Goal: Task Accomplishment & Management: Complete application form

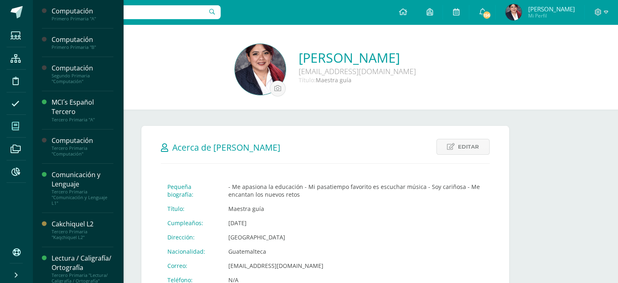
click at [18, 126] on icon at bounding box center [15, 126] width 7 height 8
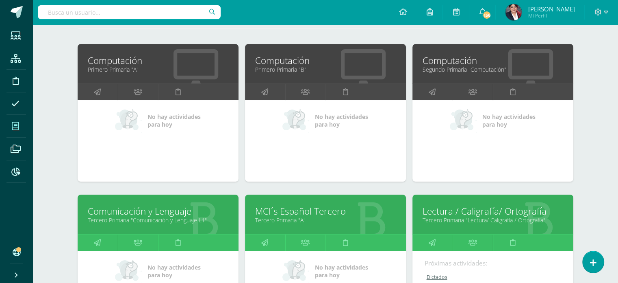
scroll to position [122, 0]
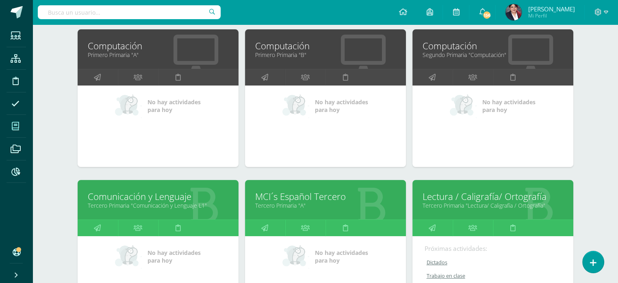
click at [140, 48] on link "Computación" at bounding box center [158, 45] width 141 height 13
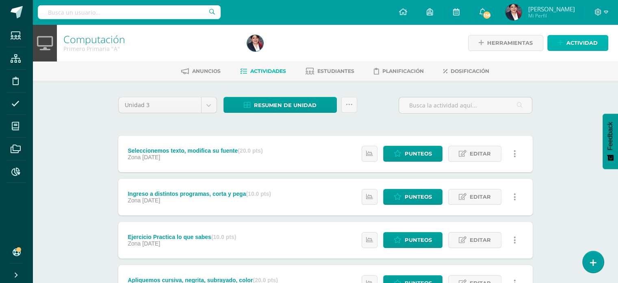
click at [572, 45] on span "Actividad" at bounding box center [582, 42] width 31 height 15
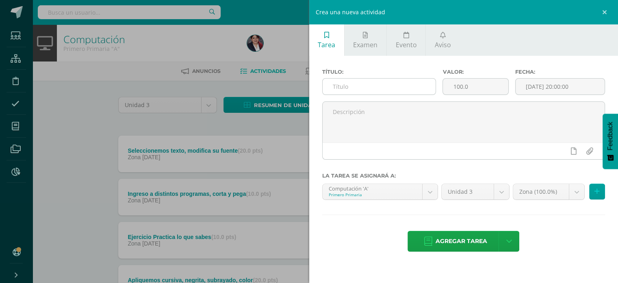
click at [391, 87] on input "text" at bounding box center [379, 86] width 113 height 16
type input "Perfil Google Chrome"
click at [469, 85] on input "100.0" at bounding box center [475, 86] width 65 height 16
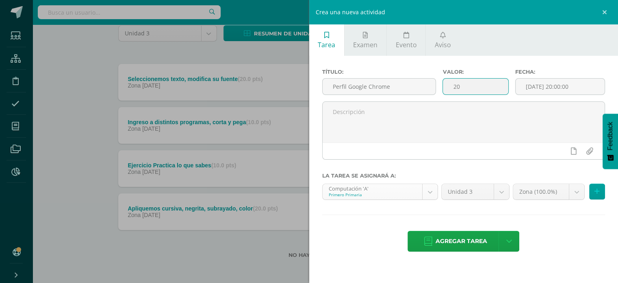
scroll to position [73, 0]
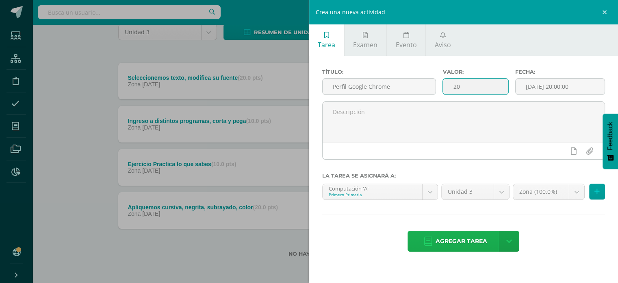
type input "20"
click at [444, 233] on span "Agregar tarea" at bounding box center [462, 241] width 52 height 20
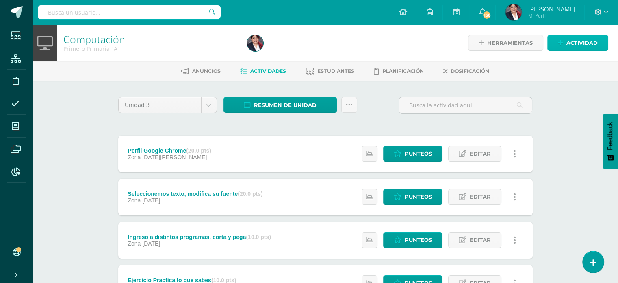
click at [559, 40] on icon at bounding box center [560, 42] width 5 height 7
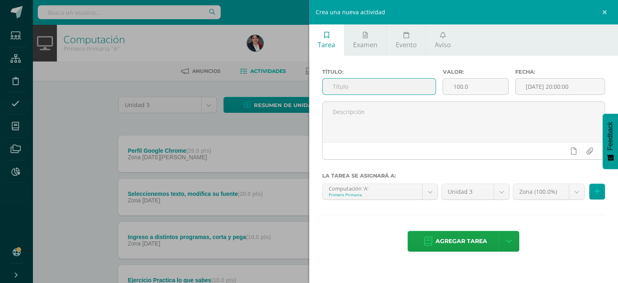
click at [370, 86] on input "text" at bounding box center [379, 86] width 113 height 16
type input "Plataformas"
click at [460, 86] on input "100.0" at bounding box center [475, 86] width 65 height 16
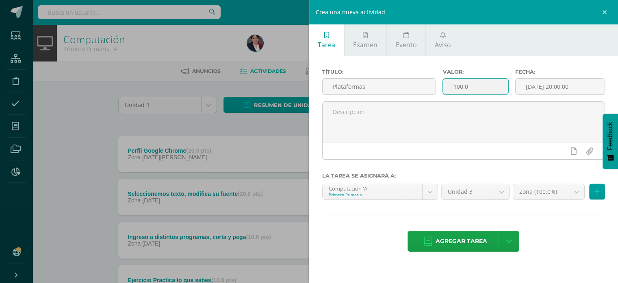
type input "1"
type input "20"
click at [490, 239] on link "Agregar tarea" at bounding box center [456, 241] width 96 height 21
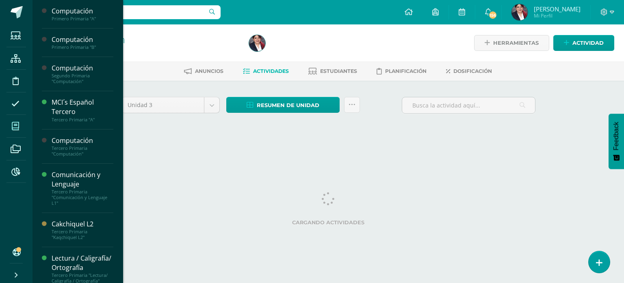
click at [13, 127] on icon at bounding box center [15, 126] width 7 height 8
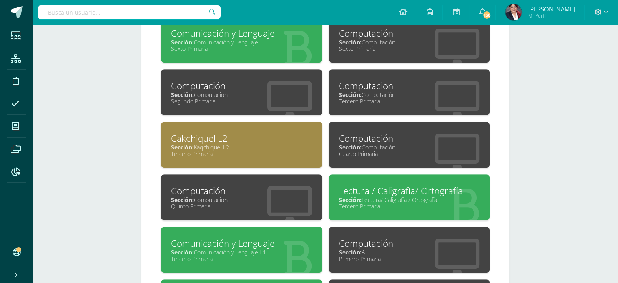
scroll to position [477, 0]
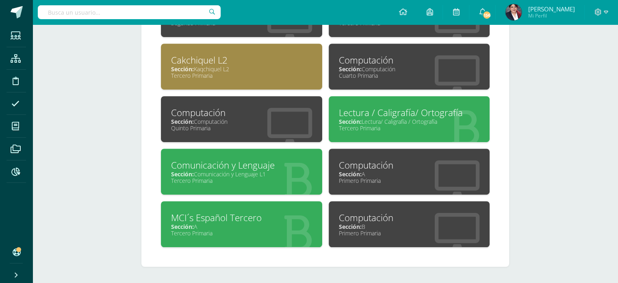
click at [370, 115] on div "Lectura / Caligrafía/ Ortografía" at bounding box center [409, 112] width 141 height 13
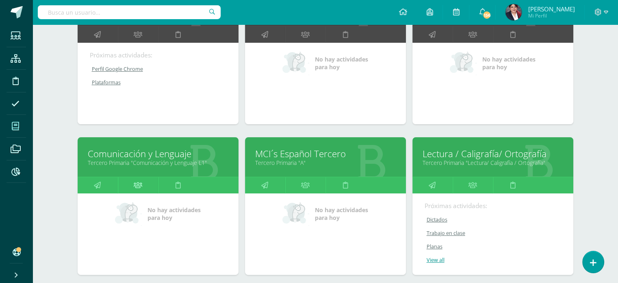
scroll to position [203, 0]
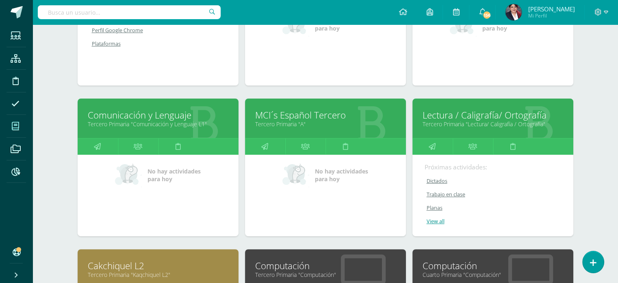
click at [148, 123] on link "Tercero Primaria "Comunicación y Lenguaje L1"" at bounding box center [158, 124] width 141 height 8
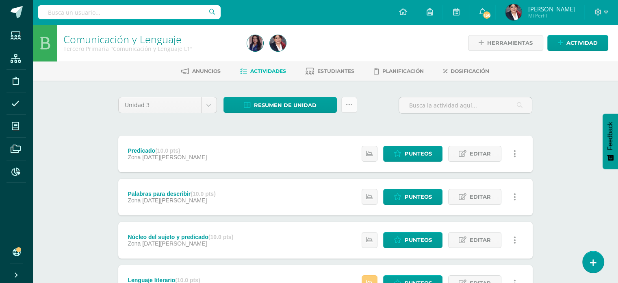
click at [345, 100] on link at bounding box center [350, 105] width 16 height 16
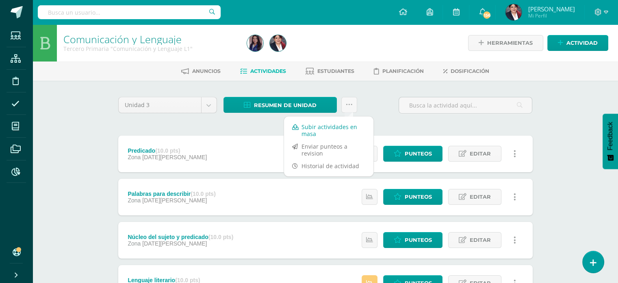
click at [310, 124] on link "Subir actividades en masa" at bounding box center [328, 130] width 89 height 20
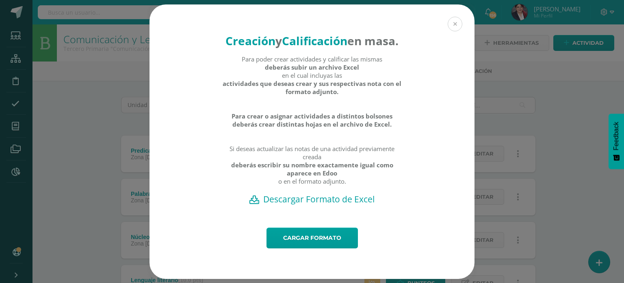
click at [448, 22] on div "Creación y Calificación en masa. Para poder crear actividades y calificar las m…" at bounding box center [312, 141] width 325 height 274
click at [449, 22] on button at bounding box center [455, 24] width 15 height 15
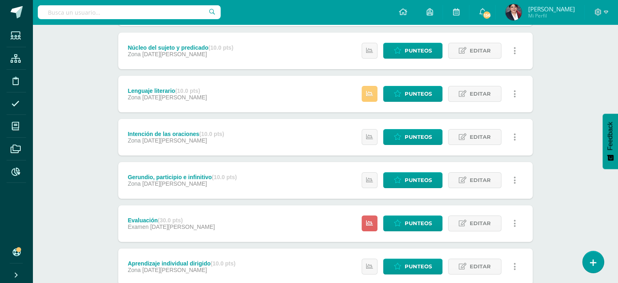
scroll to position [203, 0]
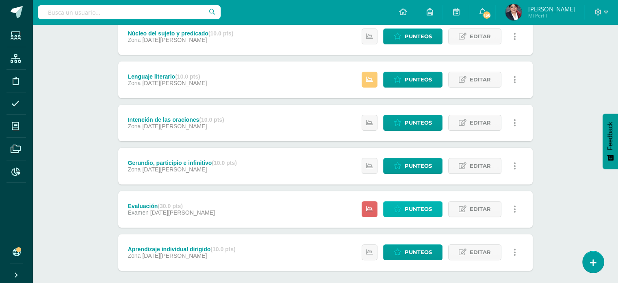
click at [394, 210] on link "Punteos" at bounding box center [412, 209] width 59 height 16
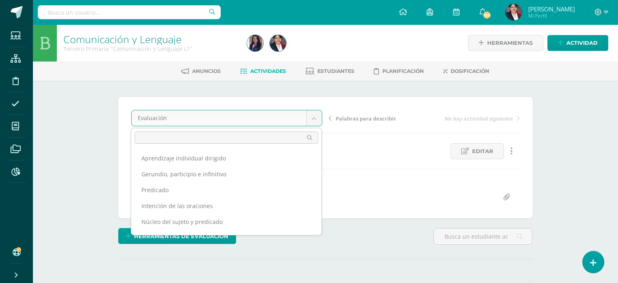
scroll to position [42, 0]
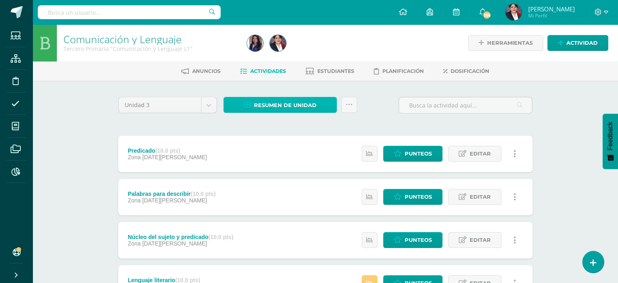
click at [303, 109] on span "Resumen de unidad" at bounding box center [285, 105] width 63 height 15
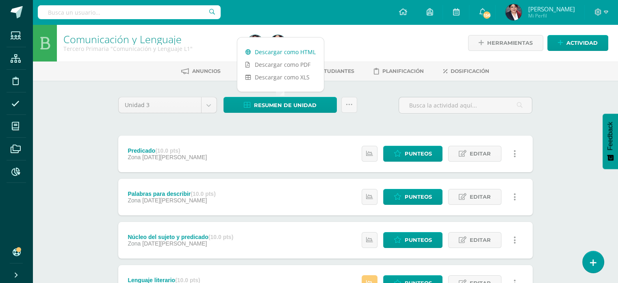
click at [282, 50] on link "Descargar como HTML" at bounding box center [280, 52] width 87 height 13
click at [301, 63] on link "Descargar como PDF" at bounding box center [280, 64] width 87 height 13
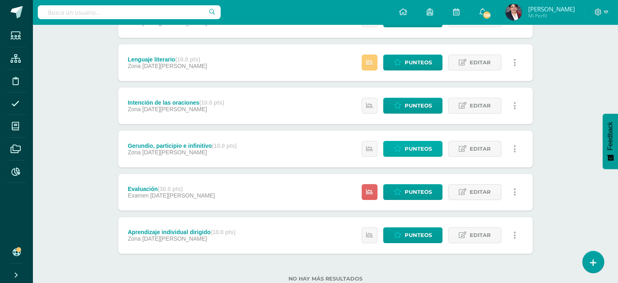
scroll to position [245, 0]
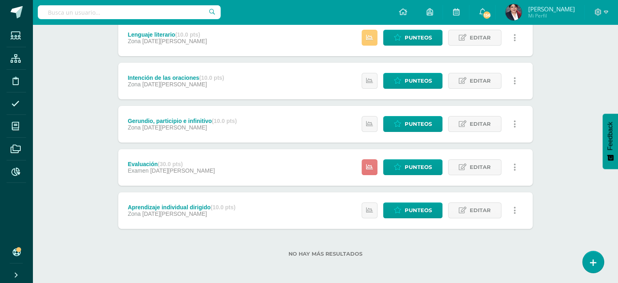
click at [371, 162] on link at bounding box center [370, 167] width 16 height 16
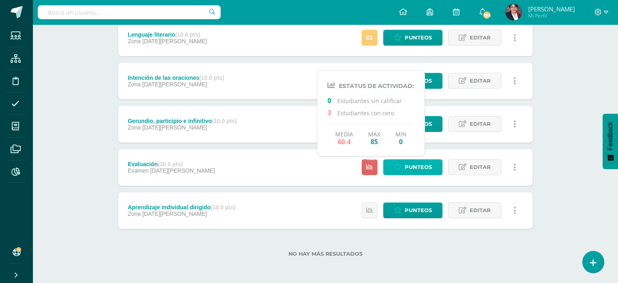
click at [396, 162] on link "Punteos" at bounding box center [412, 167] width 59 height 16
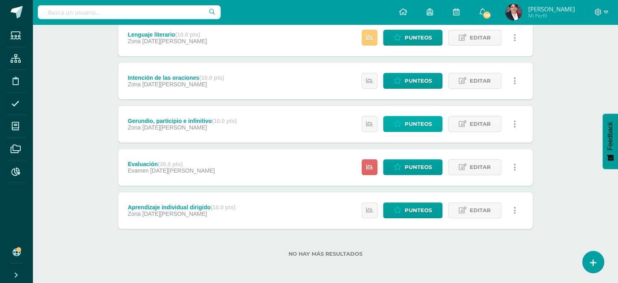
click at [160, 272] on div "Unidad 3 Unidad 1 Unidad 2 Unidad 3 Unidad 4 Resumen de unidad Subir actividade…" at bounding box center [325, 58] width 447 height 447
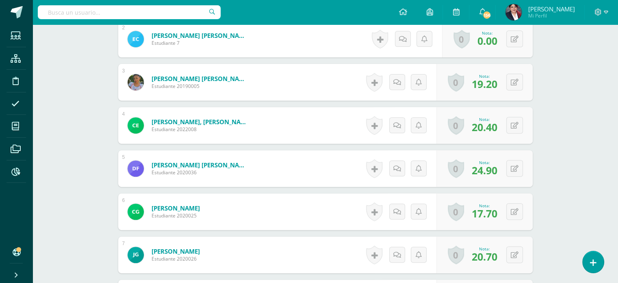
scroll to position [255, 0]
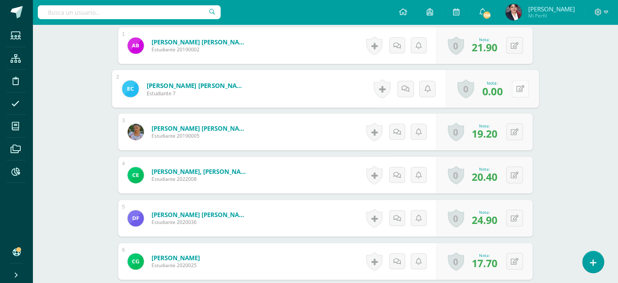
click at [515, 91] on button at bounding box center [520, 88] width 17 height 17
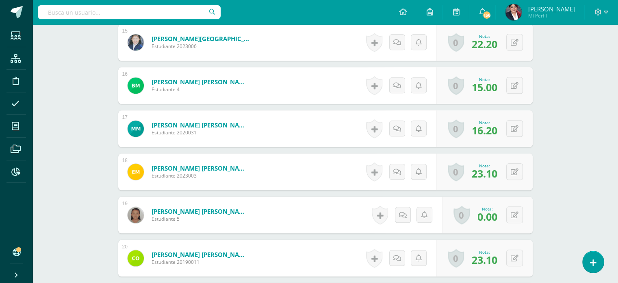
scroll to position [906, 0]
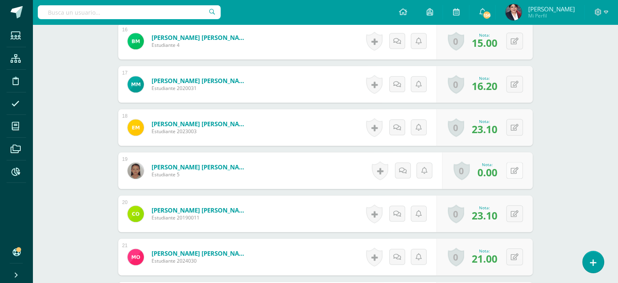
type input "17"
click at [510, 168] on div "0 Logros Logros obtenidos Aún no hay logros agregados Nota: 0.00" at bounding box center [487, 170] width 91 height 37
click at [514, 168] on button at bounding box center [520, 170] width 17 height 17
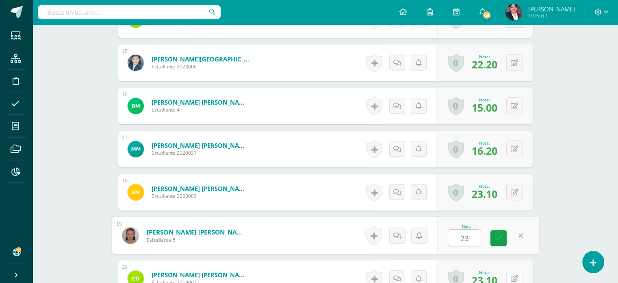
scroll to position [703, 0]
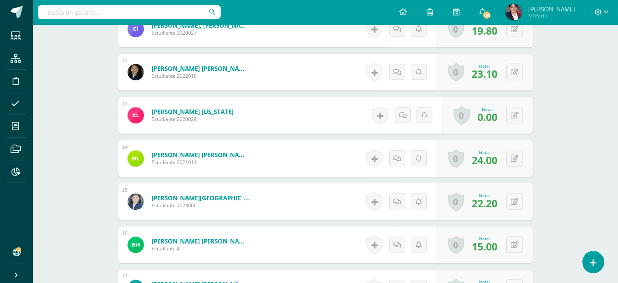
type input "23"
click at [516, 104] on div "0 Logros Logros obtenidos Aún no hay logros agregados Nota: 0.00" at bounding box center [487, 115] width 91 height 37
click at [517, 117] on icon at bounding box center [515, 115] width 8 height 7
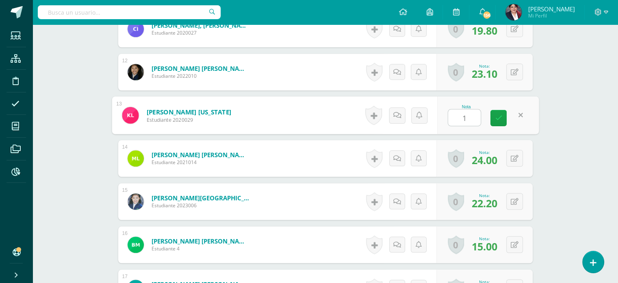
type input "17"
click at [503, 117] on link at bounding box center [499, 118] width 16 height 16
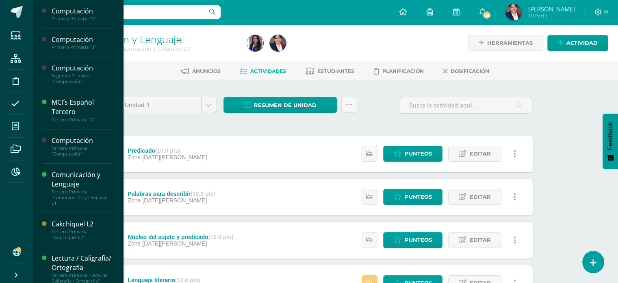
click at [15, 128] on icon at bounding box center [15, 126] width 7 height 8
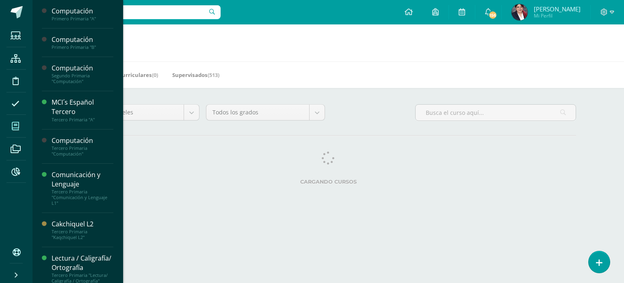
click at [274, 157] on div "Cargando cursos" at bounding box center [328, 169] width 503 height 37
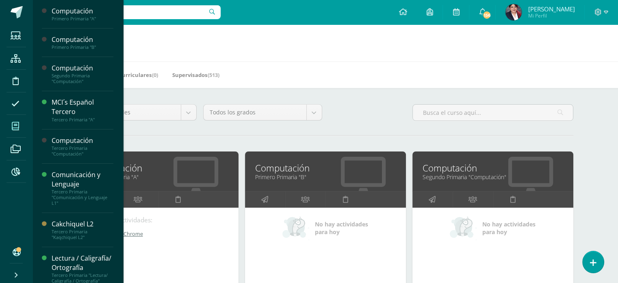
click at [227, 62] on div "Mis Cursos (12) Mis Extracurriculares (0) Supervisados (513)" at bounding box center [335, 74] width 605 height 26
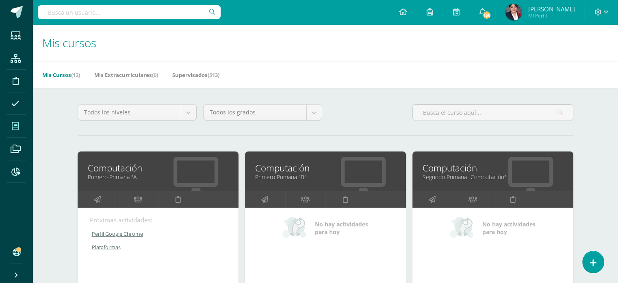
scroll to position [122, 0]
click at [7, 126] on span at bounding box center [16, 126] width 18 height 18
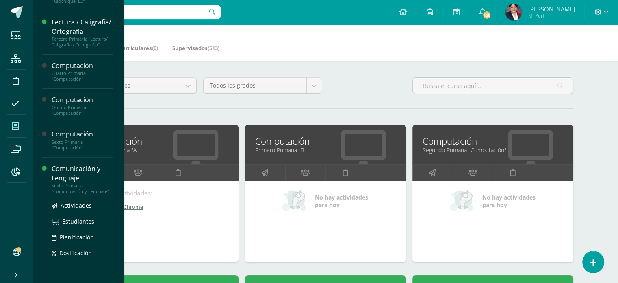
scroll to position [41, 0]
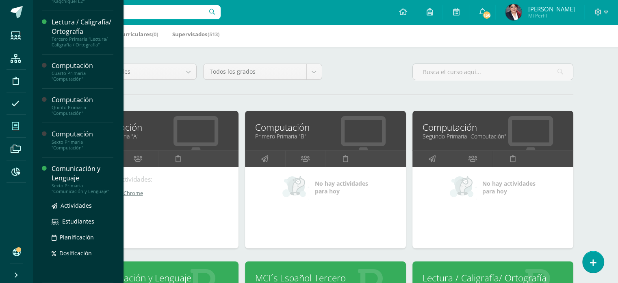
click at [69, 167] on div "Comunicación y Lenguaje" at bounding box center [83, 173] width 62 height 19
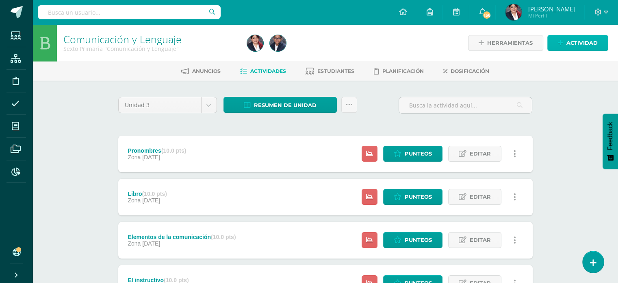
click at [557, 44] on link "Actividad" at bounding box center [578, 43] width 61 height 16
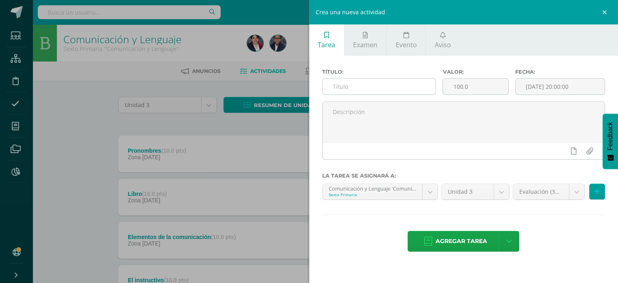
click at [354, 89] on input "text" at bounding box center [379, 86] width 113 height 16
type input "Evaluación"
click at [447, 85] on input "100.0" at bounding box center [475, 86] width 65 height 16
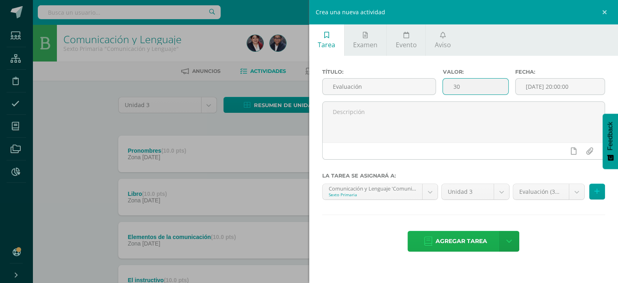
type input "30"
click at [485, 238] on span "Agregar tarea" at bounding box center [462, 241] width 52 height 20
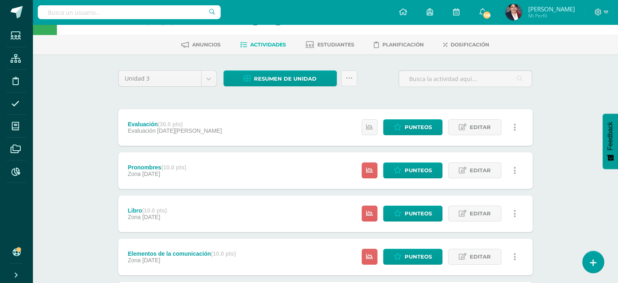
scroll to position [41, 0]
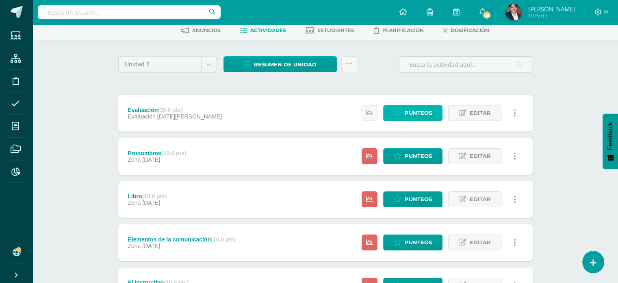
click at [393, 114] on link "Punteos" at bounding box center [412, 113] width 59 height 16
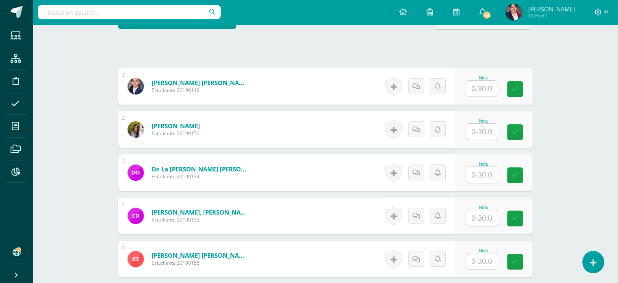
click at [479, 87] on input "text" at bounding box center [482, 89] width 32 height 16
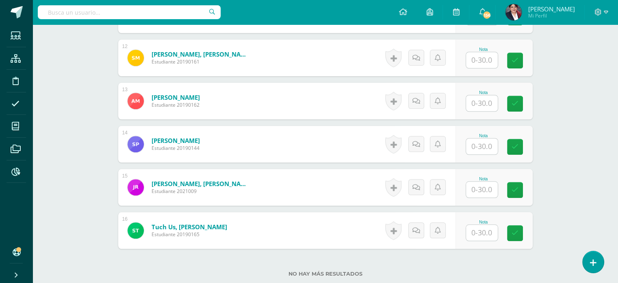
scroll to position [718, 0]
click at [490, 181] on input "text" at bounding box center [482, 189] width 32 height 16
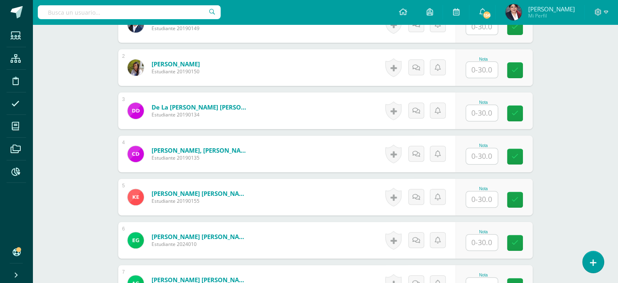
scroll to position [189, 0]
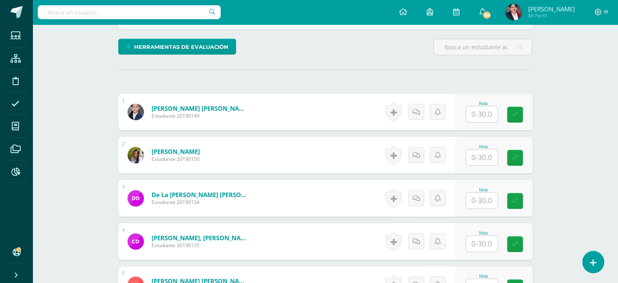
type input "27"
click at [479, 118] on input "text" at bounding box center [486, 114] width 33 height 16
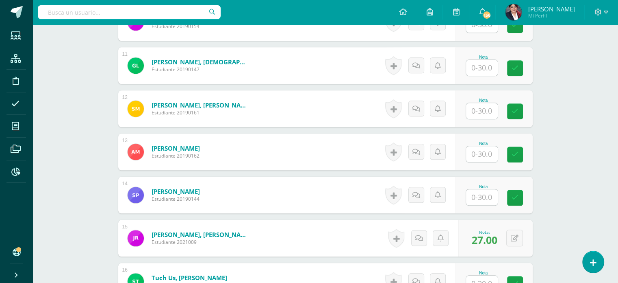
scroll to position [677, 0]
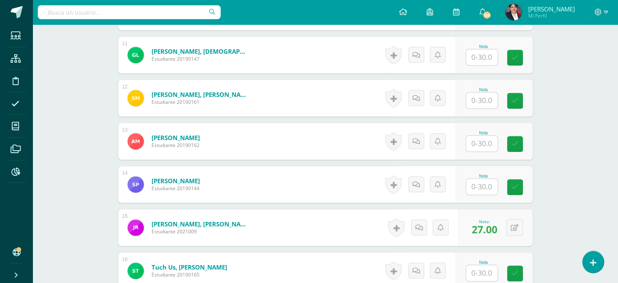
type input "30"
click at [484, 146] on input "text" at bounding box center [486, 143] width 33 height 16
type input "27"
click at [479, 98] on input "text" at bounding box center [486, 100] width 33 height 16
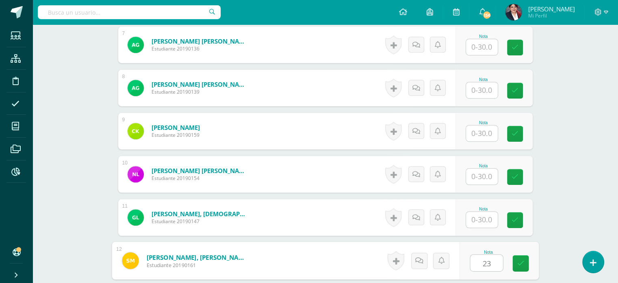
scroll to position [514, 0]
type input "23"
click at [470, 219] on input "text" at bounding box center [482, 220] width 32 height 16
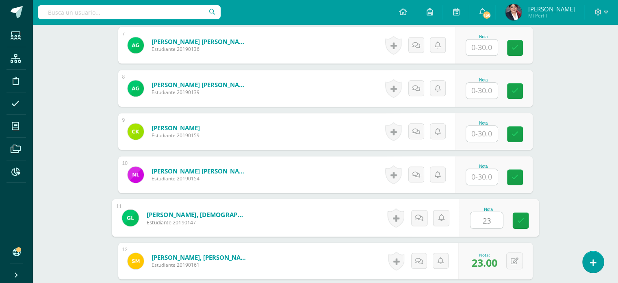
type input "23"
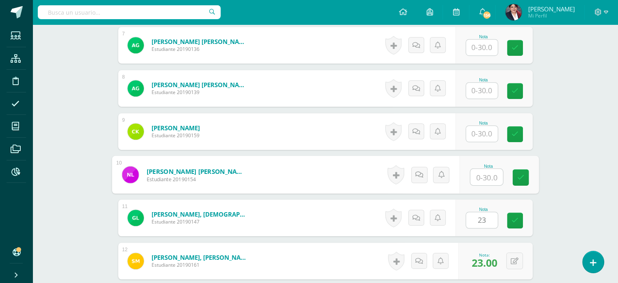
click at [481, 175] on input "text" at bounding box center [486, 177] width 33 height 16
type input "26"
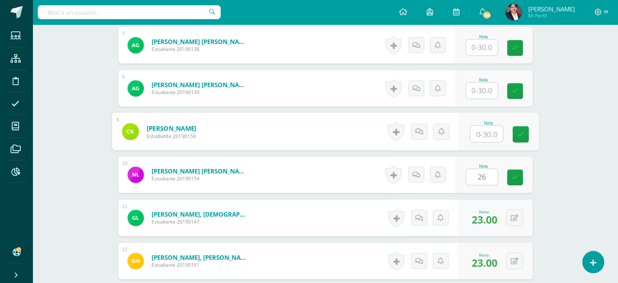
click at [482, 131] on input "text" at bounding box center [486, 134] width 33 height 16
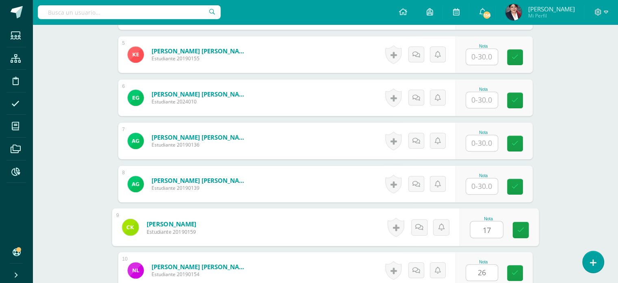
scroll to position [433, 0]
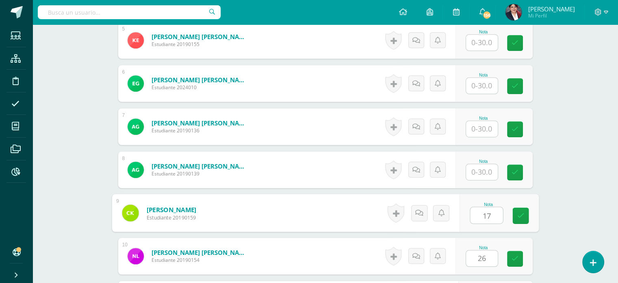
type input "17"
click at [483, 170] on input "text" at bounding box center [482, 172] width 32 height 16
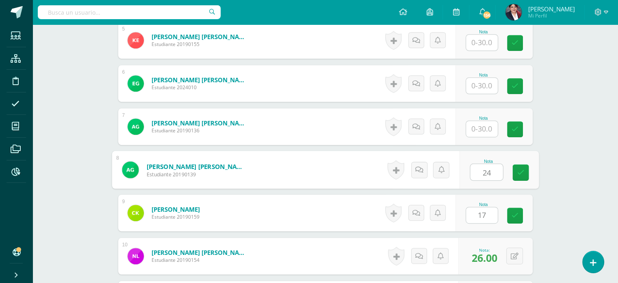
type input "24"
click at [482, 130] on input "text" at bounding box center [482, 129] width 32 height 16
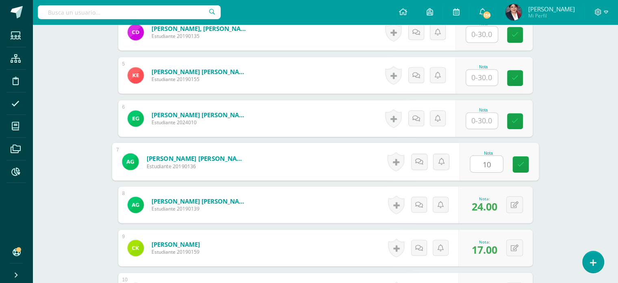
scroll to position [392, 0]
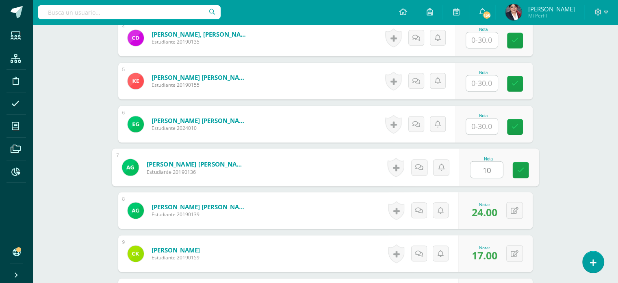
type input "10"
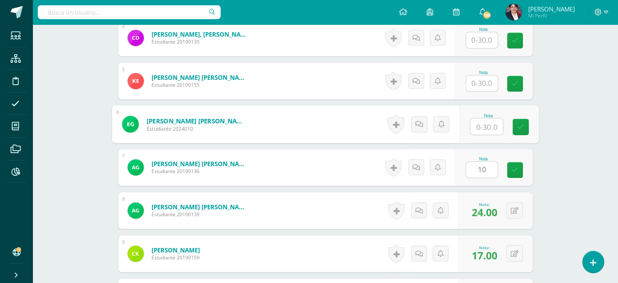
click at [488, 125] on input "text" at bounding box center [486, 126] width 33 height 16
type input "29"
click at [477, 89] on input "text" at bounding box center [482, 83] width 32 height 16
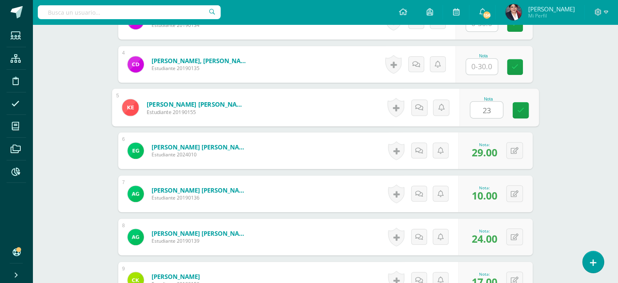
scroll to position [352, 0]
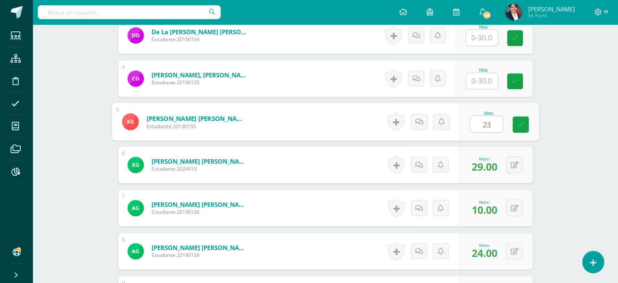
type input "23"
click at [486, 85] on input "text" at bounding box center [482, 81] width 32 height 16
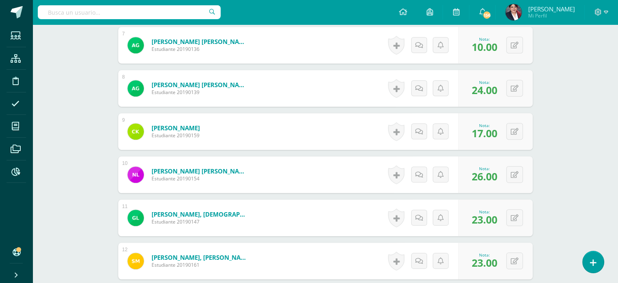
scroll to position [718, 0]
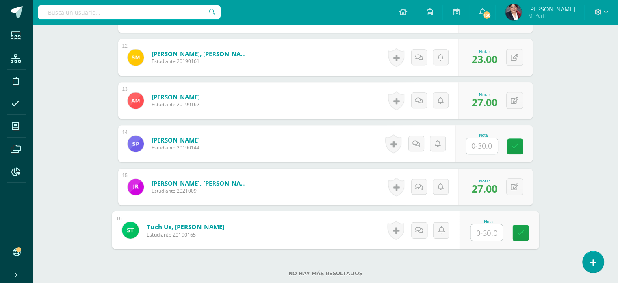
click at [479, 231] on input "text" at bounding box center [486, 232] width 33 height 16
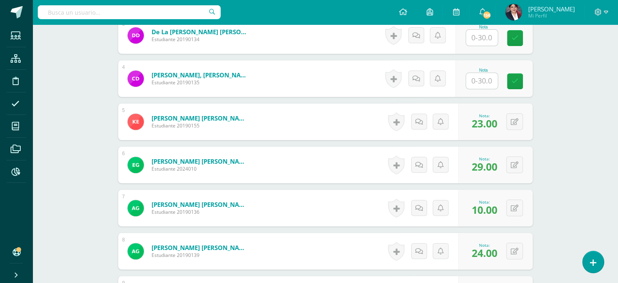
scroll to position [270, 0]
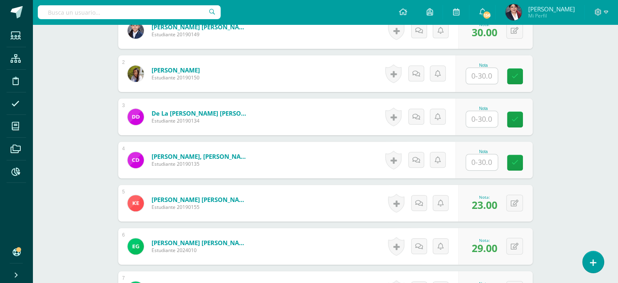
type input "28"
click at [493, 70] on input "text" at bounding box center [482, 76] width 32 height 16
type input "30"
click at [480, 124] on input "text" at bounding box center [486, 119] width 33 height 16
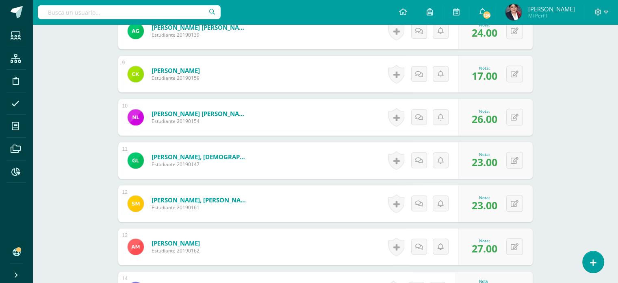
scroll to position [677, 0]
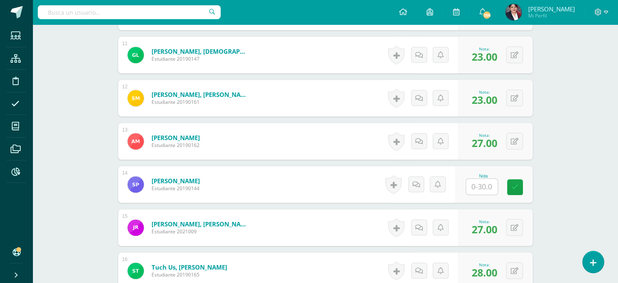
type input "27"
click at [477, 181] on input "text" at bounding box center [486, 186] width 33 height 16
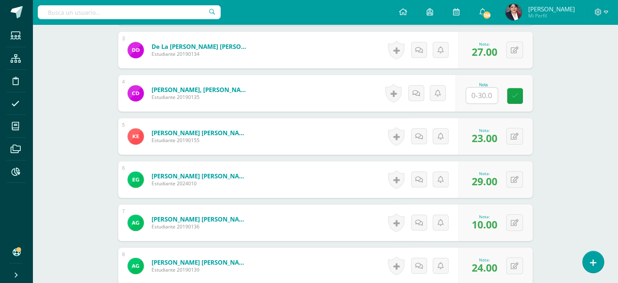
scroll to position [329, 0]
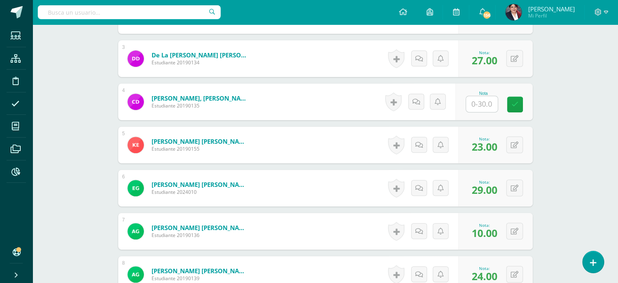
type input "23"
click at [492, 104] on input "text" at bounding box center [486, 104] width 33 height 16
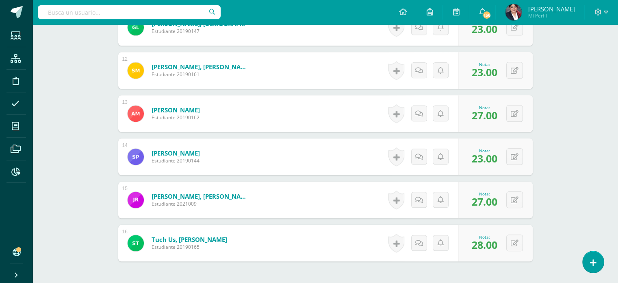
scroll to position [776, 0]
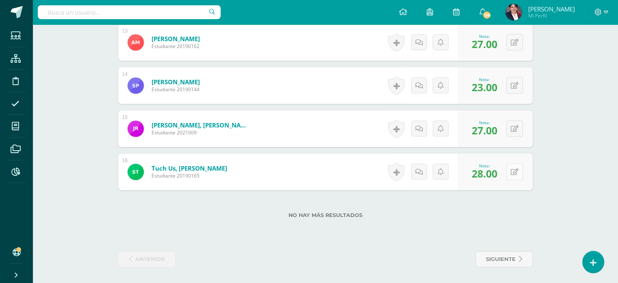
type input "28"
click at [511, 170] on div "0 Logros Logros obtenidos Aún no hay logros agregados Nota: 28.00" at bounding box center [501, 172] width 76 height 38
click at [517, 168] on icon at bounding box center [520, 171] width 8 height 7
type input "30"
click at [503, 174] on link at bounding box center [499, 174] width 16 height 16
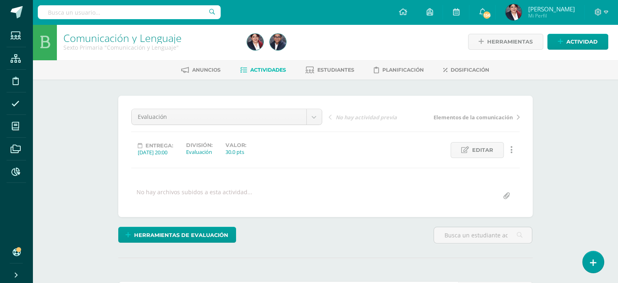
scroll to position [0, 0]
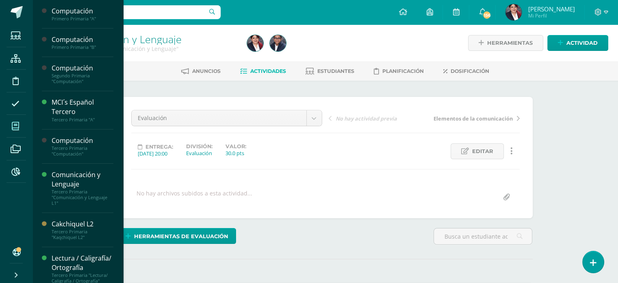
click at [15, 131] on span at bounding box center [16, 126] width 18 height 18
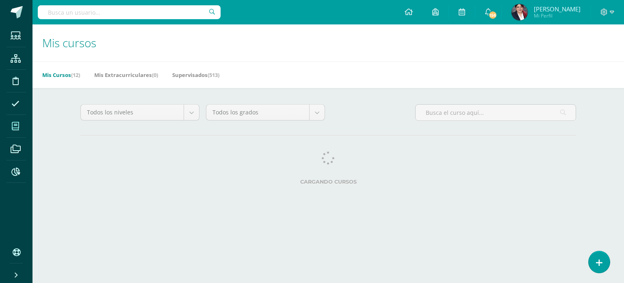
click at [312, 58] on h1 "Mis cursos" at bounding box center [328, 42] width 572 height 37
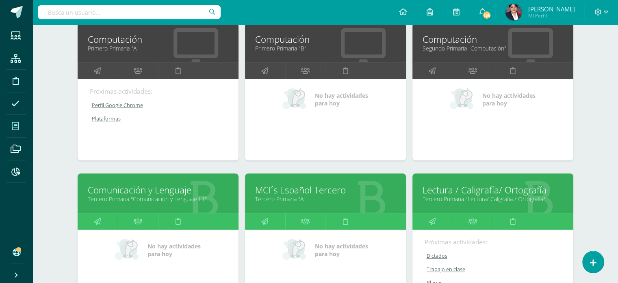
scroll to position [203, 0]
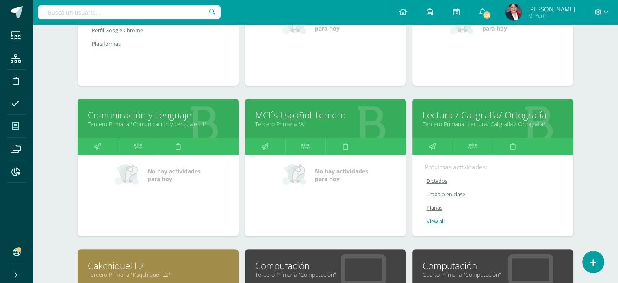
click at [458, 109] on link "Lectura / Caligrafía/ Ortografía" at bounding box center [493, 115] width 141 height 13
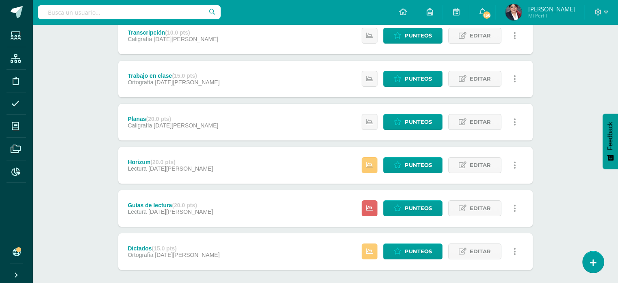
scroll to position [122, 0]
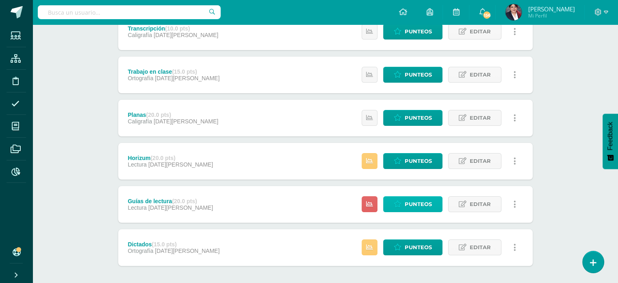
click at [390, 205] on link "Punteos" at bounding box center [412, 204] width 59 height 16
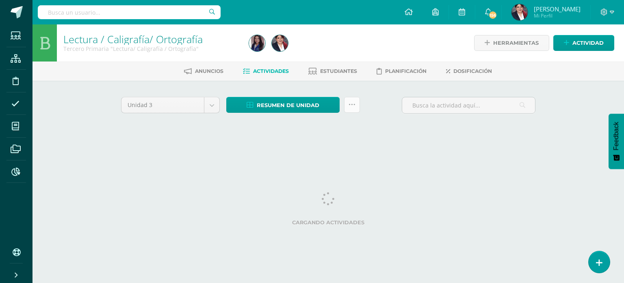
scroll to position [0, 3]
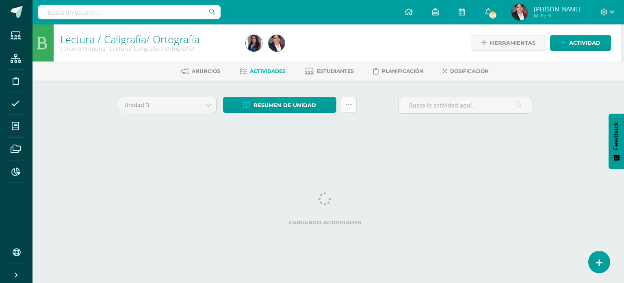
click at [350, 105] on icon at bounding box center [349, 104] width 7 height 7
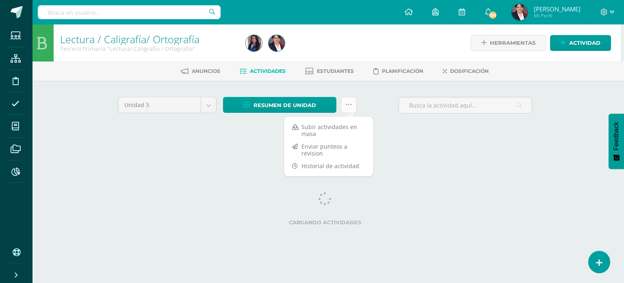
scroll to position [0, 0]
click at [324, 131] on link "Subir actividades en masa" at bounding box center [328, 130] width 89 height 20
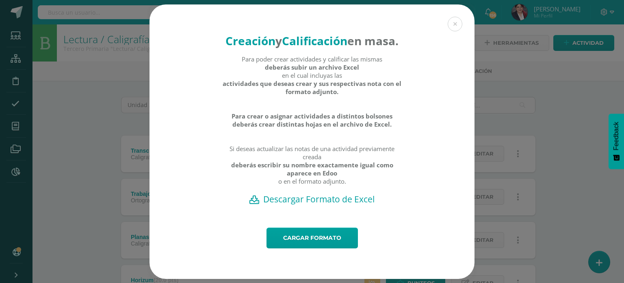
click at [300, 205] on h2 "Descargar Formato de Excel" at bounding box center [312, 198] width 297 height 11
click at [302, 205] on h2 "Descargar Formato de Excel" at bounding box center [312, 198] width 297 height 11
click at [449, 17] on button at bounding box center [455, 24] width 15 height 15
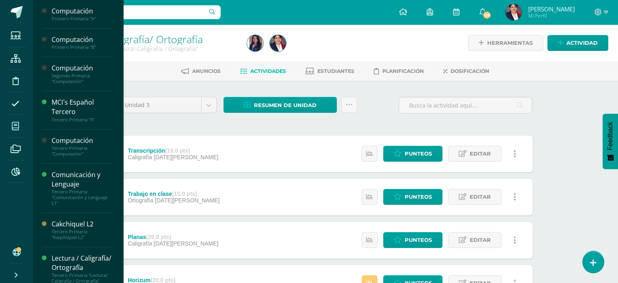
click at [20, 121] on span at bounding box center [16, 126] width 18 height 18
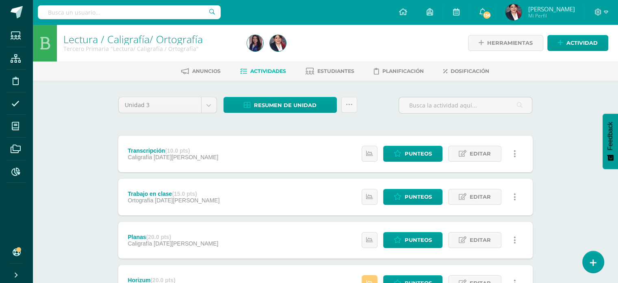
click at [152, 20] on div at bounding box center [129, 12] width 183 height 24
click at [154, 16] on input "text" at bounding box center [129, 12] width 183 height 14
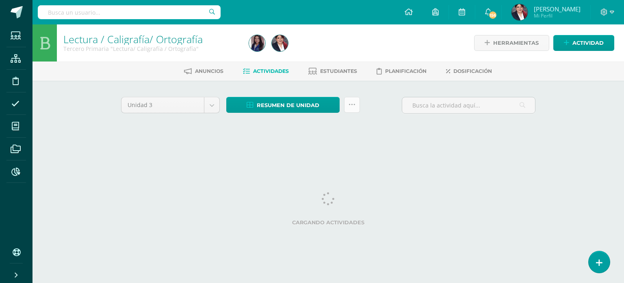
click at [351, 101] on icon at bounding box center [352, 104] width 7 height 7
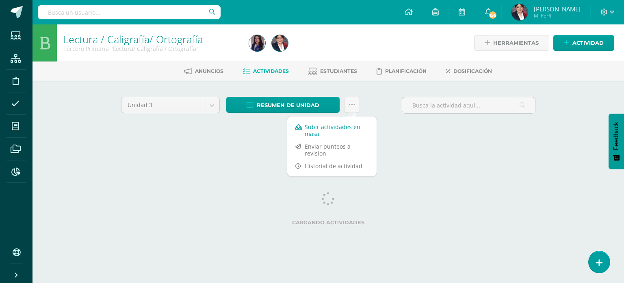
click at [333, 125] on link "Subir actividades en masa" at bounding box center [331, 130] width 89 height 20
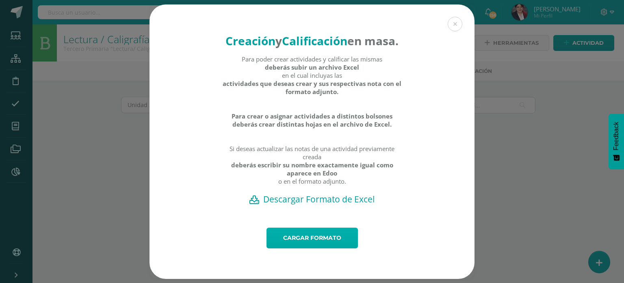
click at [293, 248] on link "Cargar formato" at bounding box center [312, 237] width 91 height 21
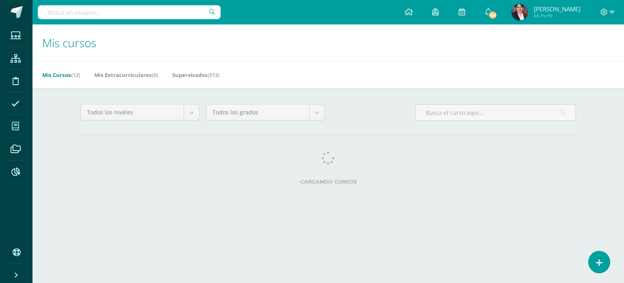
click at [157, 17] on input "text" at bounding box center [129, 12] width 183 height 14
type input "[PERSON_NAME]"
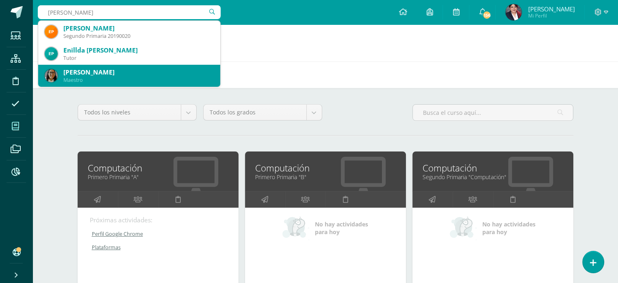
click at [130, 65] on div "[PERSON_NAME]" at bounding box center [129, 76] width 169 height 22
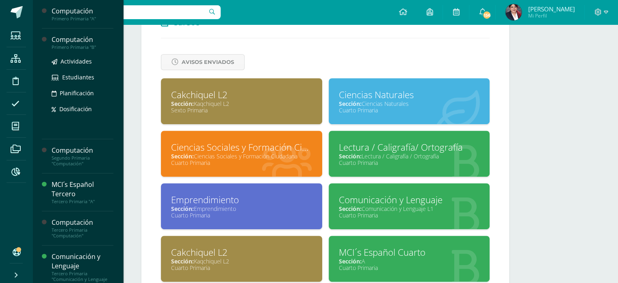
scroll to position [324, 0]
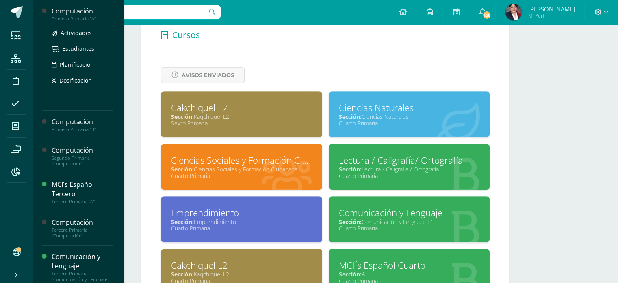
click at [72, 11] on div "Computación" at bounding box center [83, 11] width 62 height 9
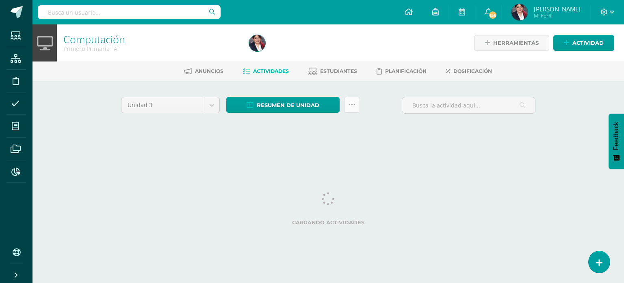
click at [350, 108] on link at bounding box center [352, 105] width 16 height 16
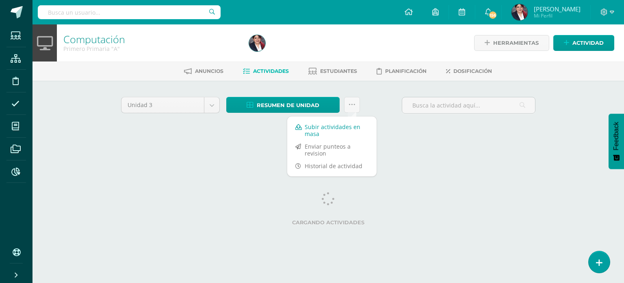
click at [326, 125] on link "Subir actividades en masa" at bounding box center [331, 130] width 89 height 20
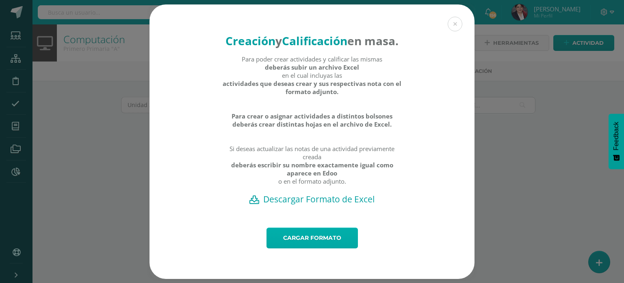
click at [294, 248] on link "Cargar formato" at bounding box center [312, 237] width 91 height 21
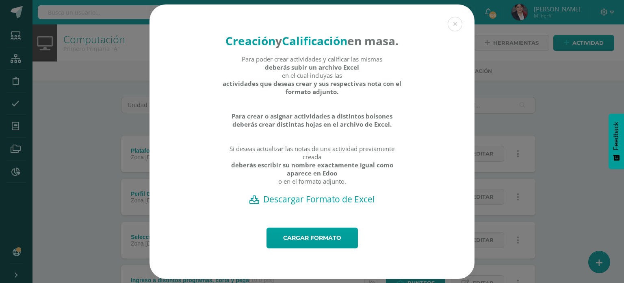
click at [317, 205] on h2 "Descargar Formato de Excel" at bounding box center [312, 198] width 297 height 11
click at [282, 248] on link "Cargar formato" at bounding box center [312, 237] width 91 height 21
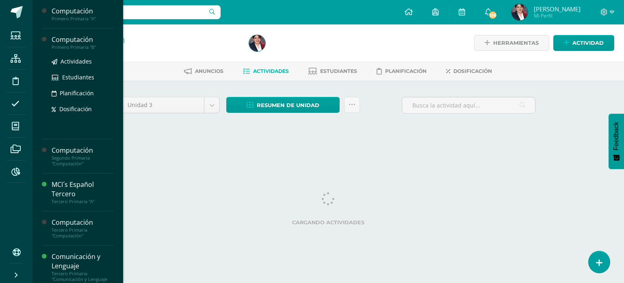
click at [85, 43] on div "Computación" at bounding box center [83, 39] width 62 height 9
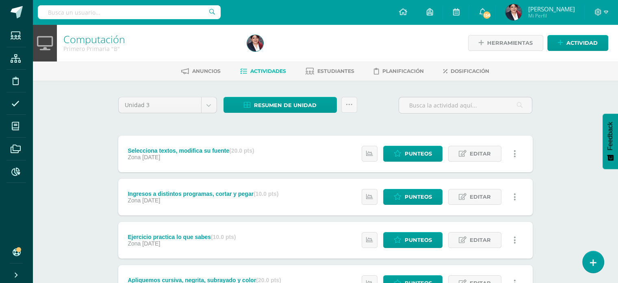
click at [422, 44] on div at bounding box center [337, 42] width 187 height 37
click at [551, 44] on link "Actividad" at bounding box center [578, 43] width 61 height 16
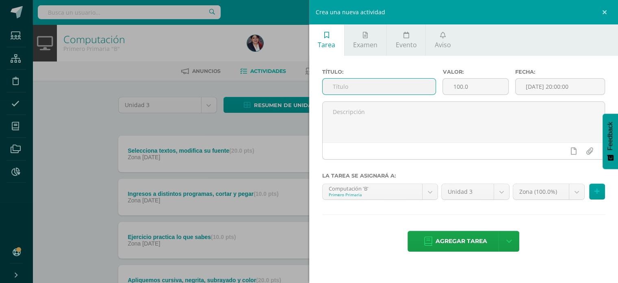
click at [341, 85] on input "text" at bounding box center [379, 86] width 113 height 16
type input "Perfil de Chrome"
click at [445, 83] on input "100.0" at bounding box center [475, 86] width 65 height 16
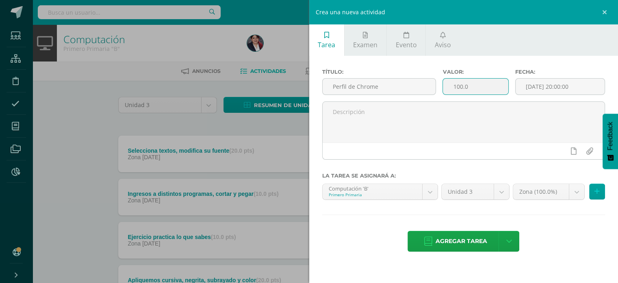
click at [445, 83] on input "100.0" at bounding box center [475, 86] width 65 height 16
click at [447, 84] on input "100.0" at bounding box center [475, 86] width 65 height 16
click at [451, 83] on input "100.0" at bounding box center [475, 86] width 65 height 16
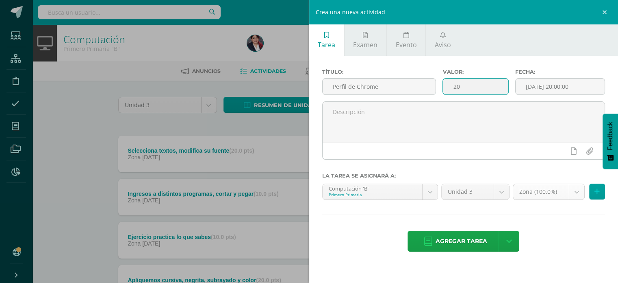
type input "20"
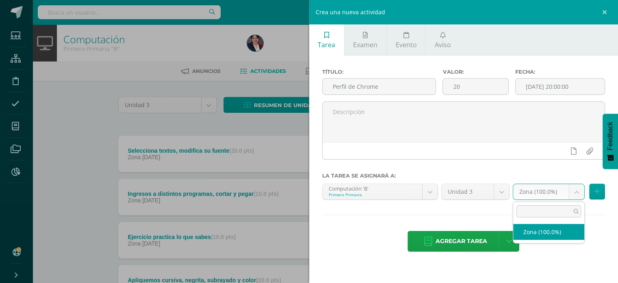
click at [550, 188] on body "Estudiantes Estructura Disciplina Asistencia Mis cursos Archivos Reportes Sopor…" at bounding box center [309, 177] width 618 height 355
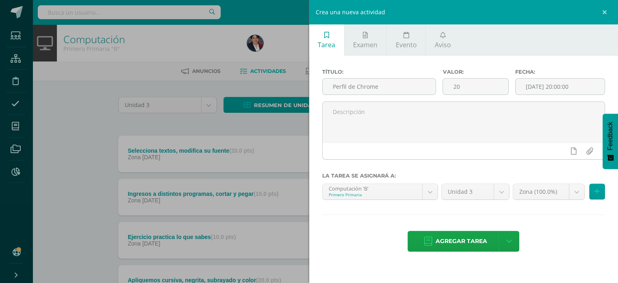
click at [538, 128] on body "Estudiantes Estructura Disciplina Asistencia Mis cursos Archivos Reportes Sopor…" at bounding box center [309, 177] width 618 height 355
click at [456, 236] on span "Agregar tarea" at bounding box center [462, 241] width 52 height 20
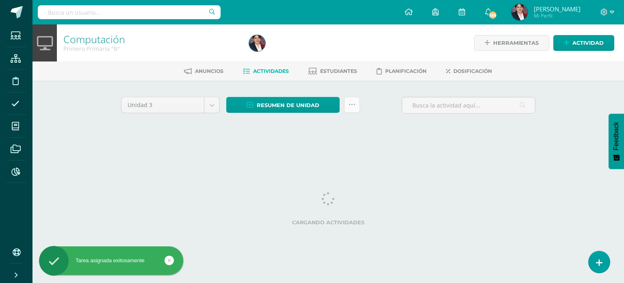
click at [352, 106] on icon at bounding box center [352, 104] width 7 height 7
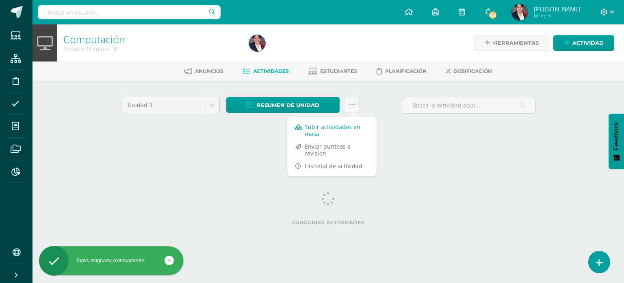
click at [331, 130] on link "Subir actividades en masa" at bounding box center [331, 130] width 89 height 20
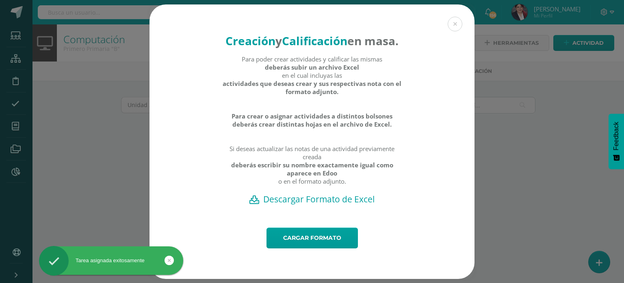
click at [300, 205] on h2 "Descargar Formato de Excel" at bounding box center [312, 198] width 297 height 11
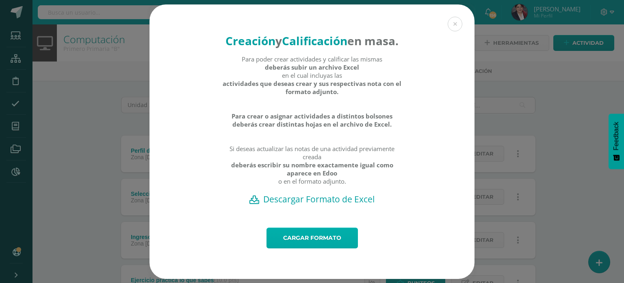
click at [290, 246] on link "Cargar formato" at bounding box center [312, 237] width 91 height 21
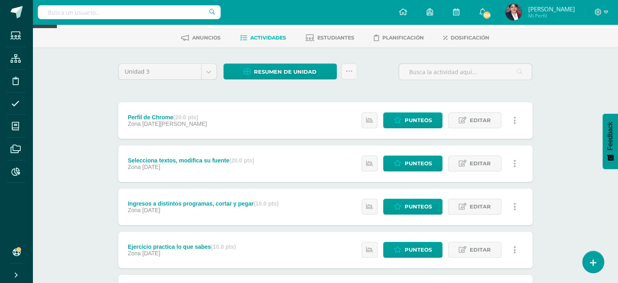
scroll to position [81, 0]
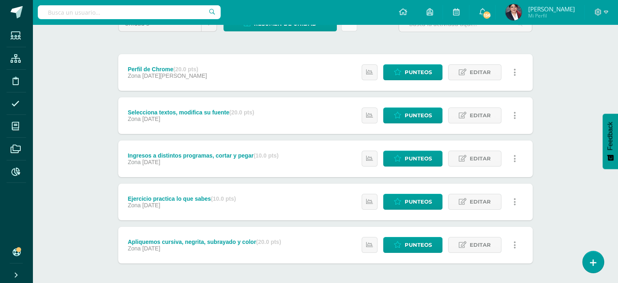
click at [347, 27] on link at bounding box center [350, 23] width 16 height 16
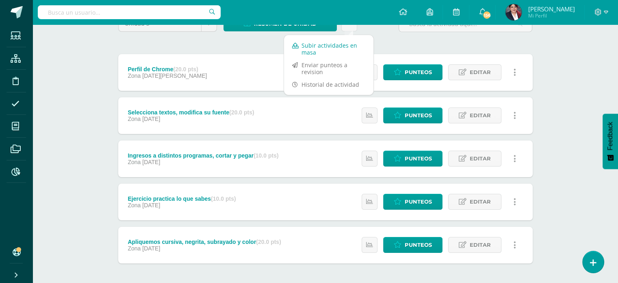
click at [321, 40] on link "Subir actividades en masa" at bounding box center [328, 49] width 89 height 20
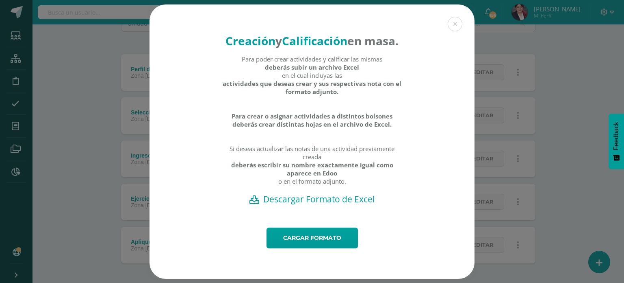
drag, startPoint x: 456, startPoint y: 21, endPoint x: 462, endPoint y: 31, distance: 12.2
click at [455, 21] on button at bounding box center [455, 24] width 15 height 15
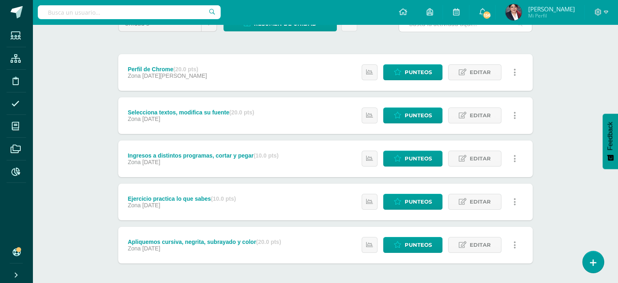
scroll to position [0, 0]
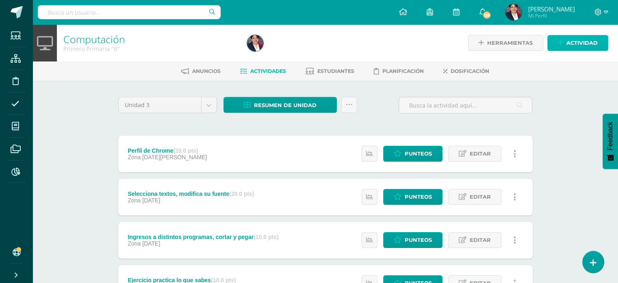
click at [568, 44] on span "Actividad" at bounding box center [582, 42] width 31 height 15
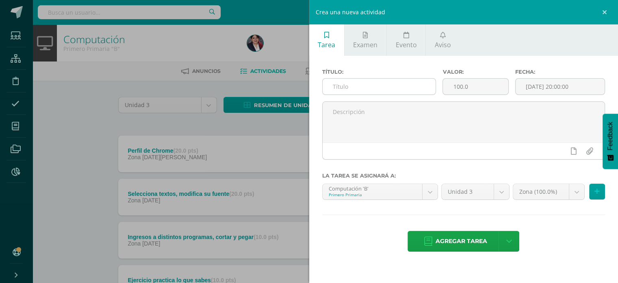
click at [339, 84] on input "text" at bounding box center [379, 86] width 113 height 16
type input "P"
type input "Plataformas"
click at [465, 85] on input "100.0" at bounding box center [475, 86] width 65 height 16
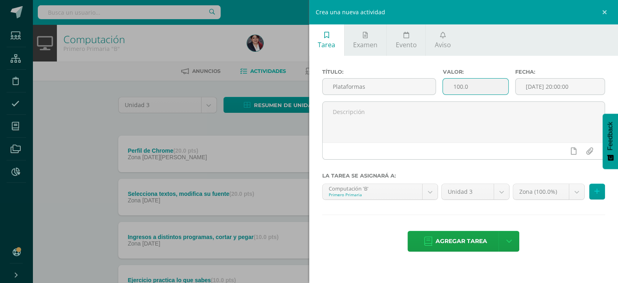
click at [465, 85] on input "100.0" at bounding box center [475, 86] width 65 height 16
type input "20"
click at [419, 239] on link "Agregar tarea" at bounding box center [456, 241] width 96 height 21
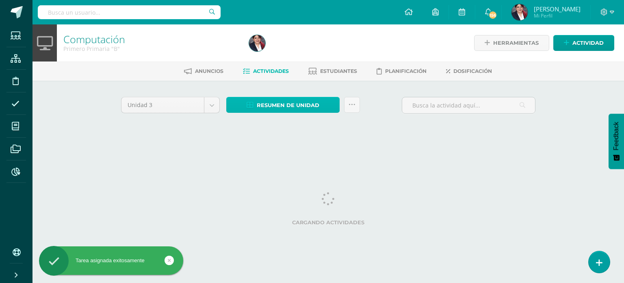
click at [259, 104] on span "Resumen de unidad" at bounding box center [288, 105] width 63 height 15
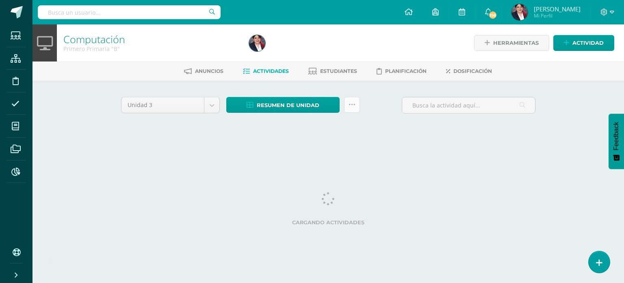
click at [349, 107] on icon at bounding box center [352, 104] width 7 height 7
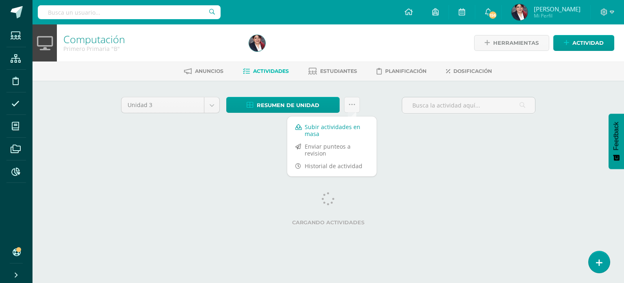
click at [333, 124] on link "Subir actividades en masa" at bounding box center [331, 130] width 89 height 20
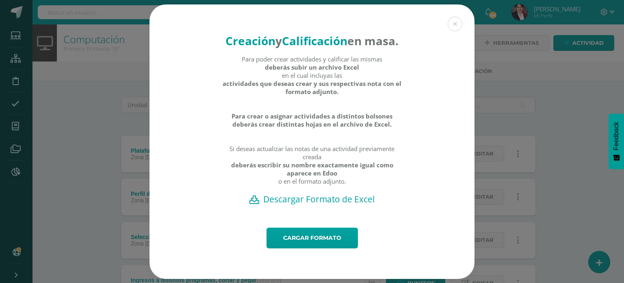
click at [299, 205] on h2 "Descargar Formato de Excel" at bounding box center [312, 198] width 297 height 11
click at [333, 248] on link "Cargar formato" at bounding box center [312, 237] width 91 height 21
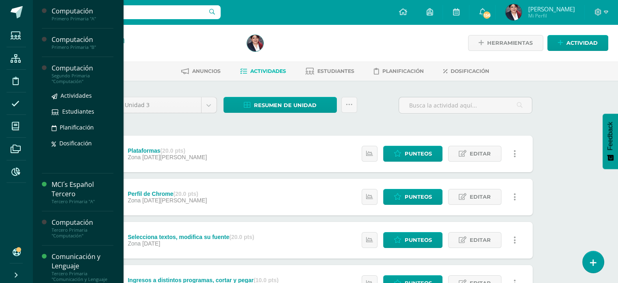
click at [72, 66] on div "Computación" at bounding box center [83, 67] width 62 height 9
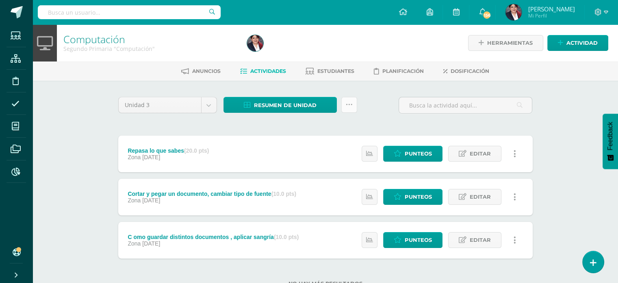
click at [345, 104] on link at bounding box center [350, 105] width 16 height 16
click at [387, 122] on div "Unidad 3 Unidad 1 Unidad 2 Unidad 3 Unidad 4 Resumen de unidad Descargar como H…" at bounding box center [325, 196] width 421 height 199
click at [571, 43] on span "Actividad" at bounding box center [582, 42] width 31 height 15
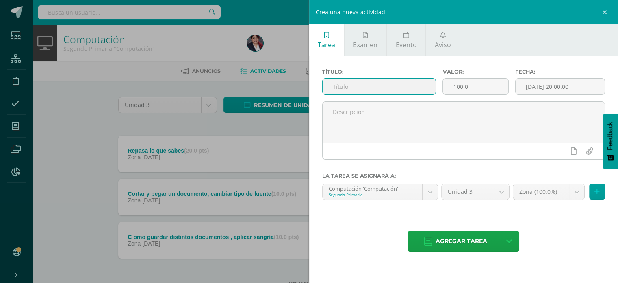
click at [383, 90] on input "text" at bounding box center [379, 86] width 113 height 16
type input "Perfil de Chrome"
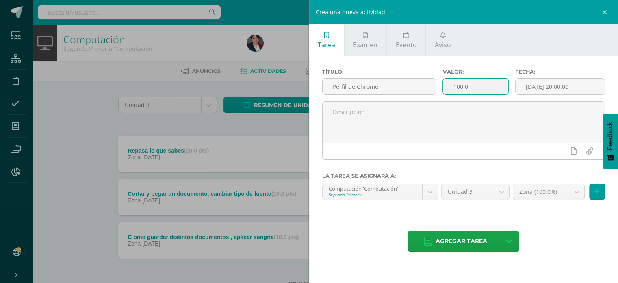
click at [461, 84] on input "100.0" at bounding box center [475, 86] width 65 height 16
type input "20"
click at [462, 239] on span "Agregar tarea" at bounding box center [462, 241] width 52 height 20
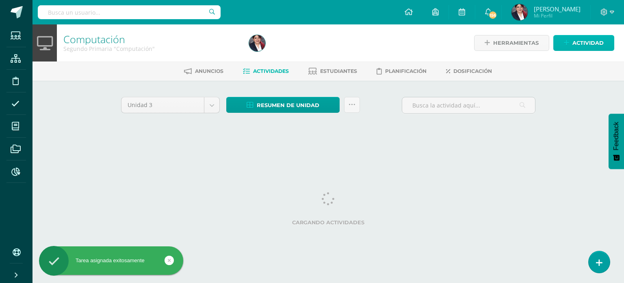
click at [566, 48] on link "Actividad" at bounding box center [584, 43] width 61 height 16
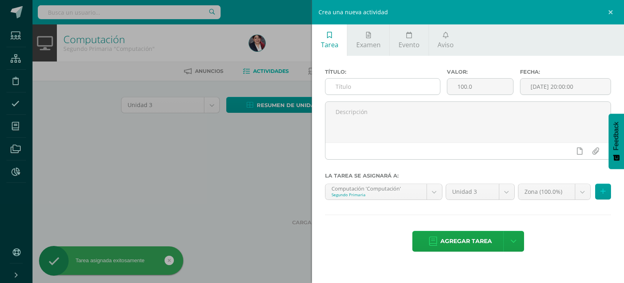
click at [411, 89] on input "text" at bounding box center [383, 86] width 115 height 16
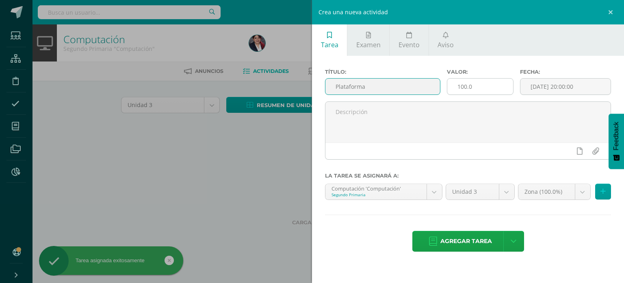
type input "Plataforma"
click at [482, 89] on input "100.0" at bounding box center [481, 86] width 66 height 16
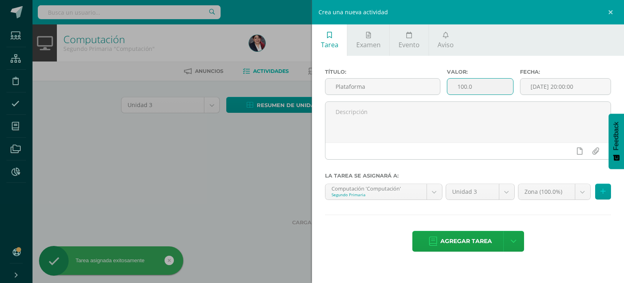
click at [482, 89] on input "100.0" at bounding box center [481, 86] width 66 height 16
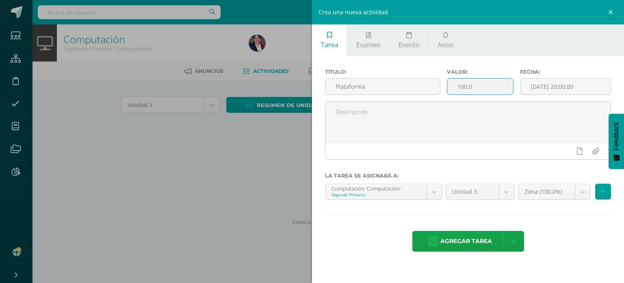
click at [481, 89] on input "100.0" at bounding box center [481, 86] width 66 height 16
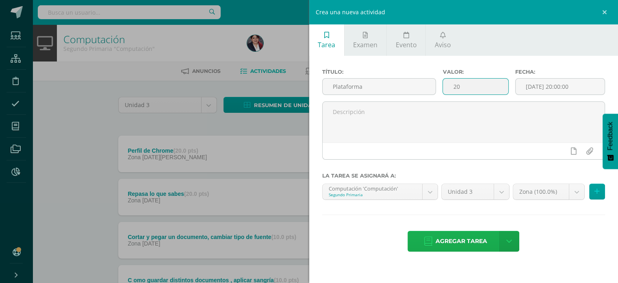
type input "20"
click at [454, 247] on span "Agregar tarea" at bounding box center [462, 241] width 52 height 20
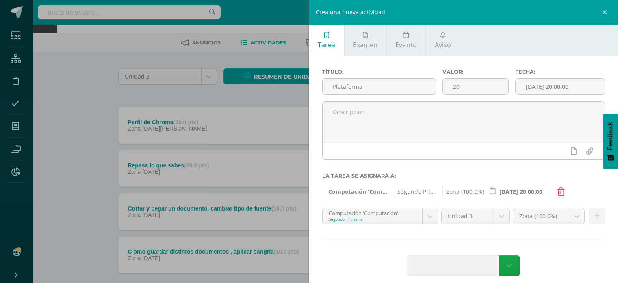
scroll to position [73, 0]
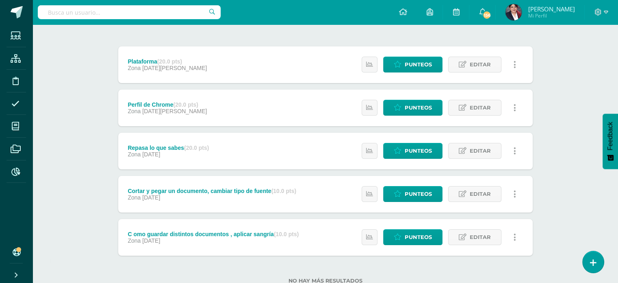
scroll to position [75, 0]
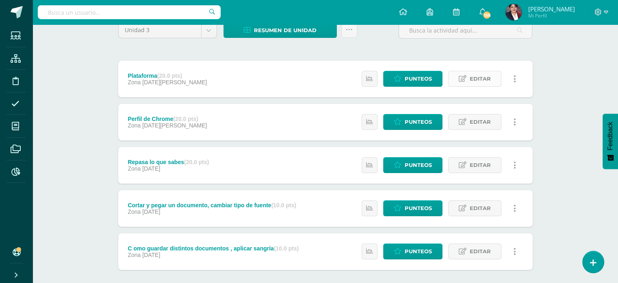
click at [466, 76] on icon at bounding box center [463, 78] width 8 height 7
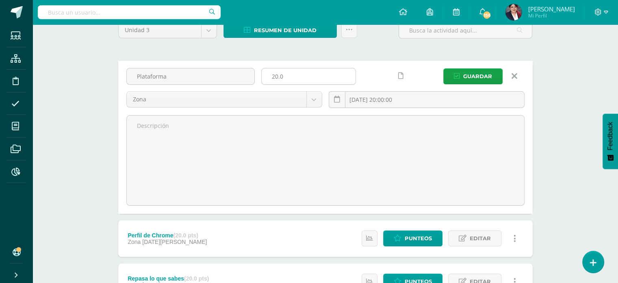
click at [270, 73] on input "20.0" at bounding box center [309, 76] width 94 height 16
type input "30"
click at [453, 68] on button "Guardar" at bounding box center [473, 76] width 59 height 16
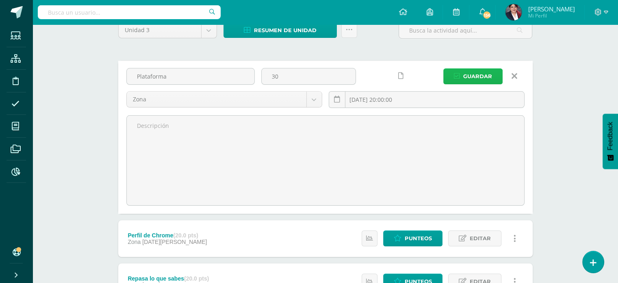
click at [460, 76] on icon "submit" at bounding box center [457, 76] width 6 height 7
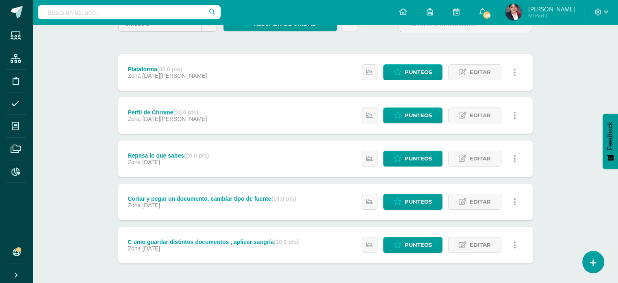
scroll to position [115, 0]
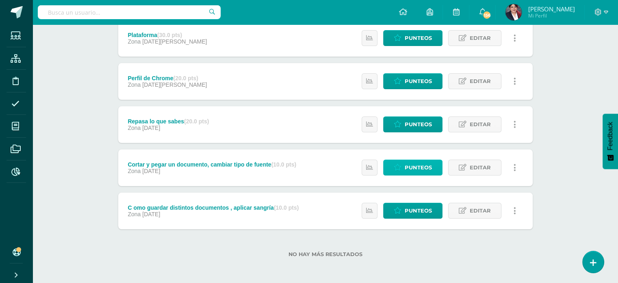
click at [406, 164] on span "Punteos" at bounding box center [418, 167] width 27 height 15
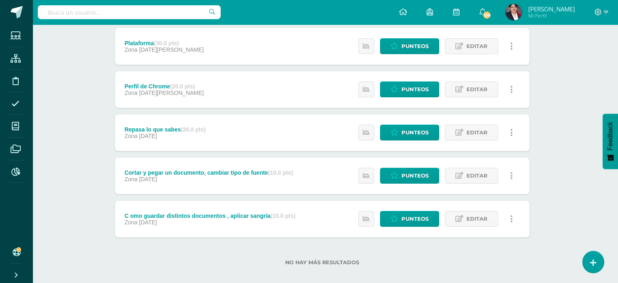
scroll to position [115, 3]
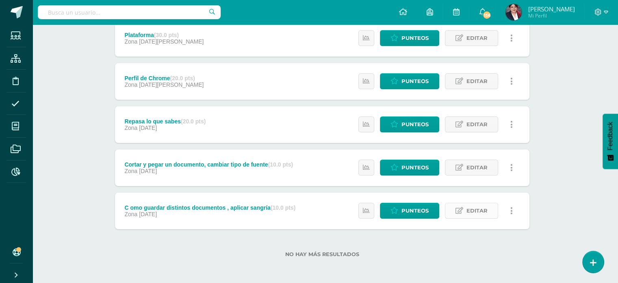
click at [470, 210] on span "Editar" at bounding box center [477, 210] width 21 height 15
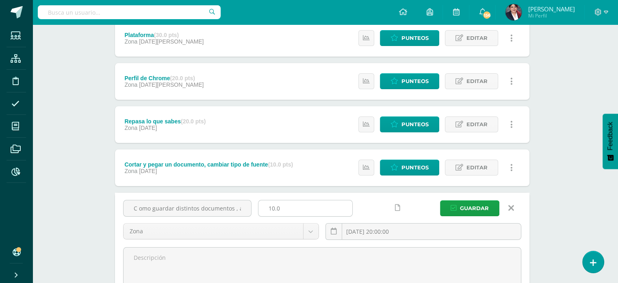
click at [272, 210] on input "10.0" at bounding box center [306, 208] width 94 height 16
type input "20.0"
click at [453, 212] on button "Guardar" at bounding box center [469, 208] width 59 height 16
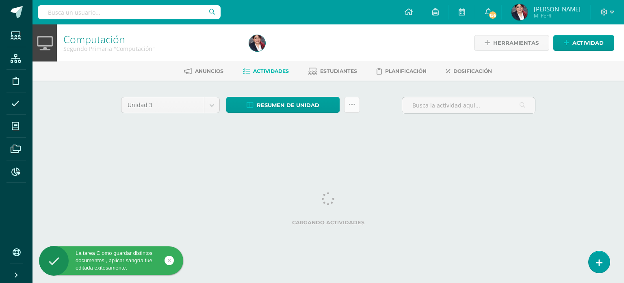
click at [356, 105] on link at bounding box center [352, 105] width 16 height 16
click at [363, 97] on div "Resumen de unidad Descargar como HTML Descargar como PDF Descargar como XLS" at bounding box center [293, 108] width 140 height 23
click at [352, 107] on icon at bounding box center [352, 104] width 7 height 7
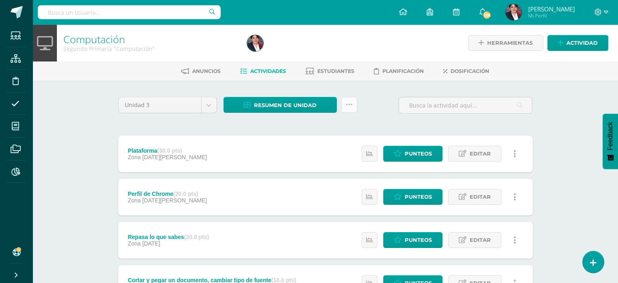
click at [353, 106] on link at bounding box center [350, 105] width 16 height 16
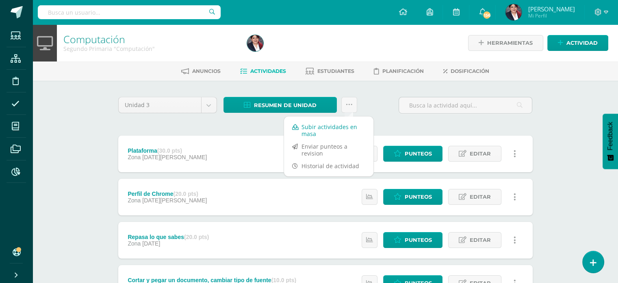
click at [333, 122] on link "Subir actividades en masa" at bounding box center [328, 130] width 89 height 20
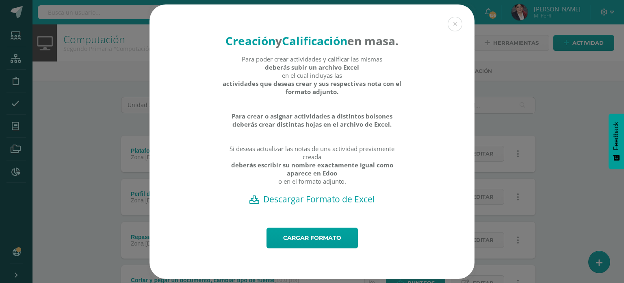
click at [320, 205] on h2 "Descargar Formato de Excel" at bounding box center [312, 198] width 297 height 11
click at [309, 248] on link "Cargar formato" at bounding box center [312, 237] width 91 height 21
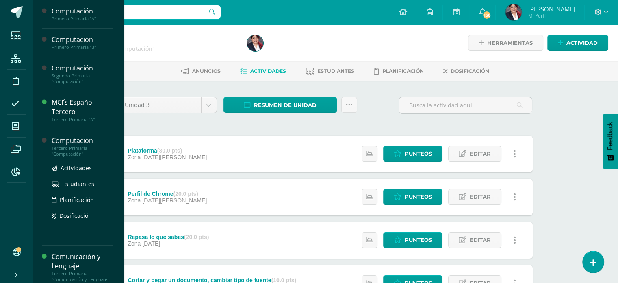
click at [80, 137] on div "Computación" at bounding box center [83, 140] width 62 height 9
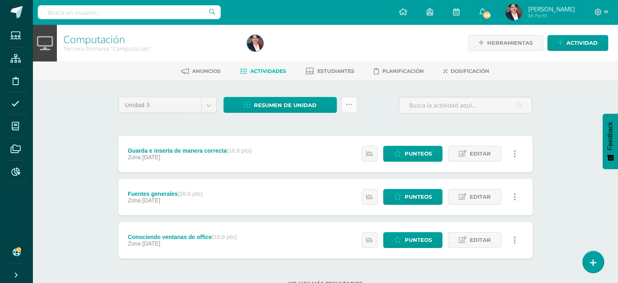
click at [353, 107] on link at bounding box center [350, 105] width 16 height 16
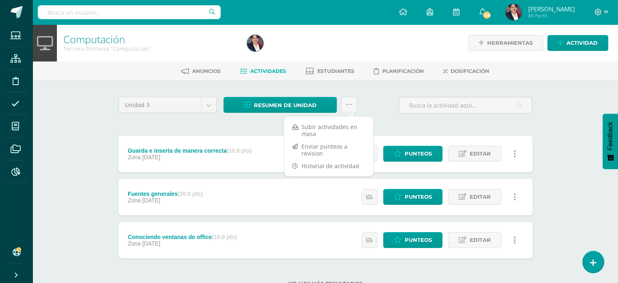
click at [446, 94] on div "Unidad 3 Unidad 1 Unidad 2 Unidad 3 Unidad 4 Resumen de unidad Descargar como H…" at bounding box center [325, 197] width 447 height 232
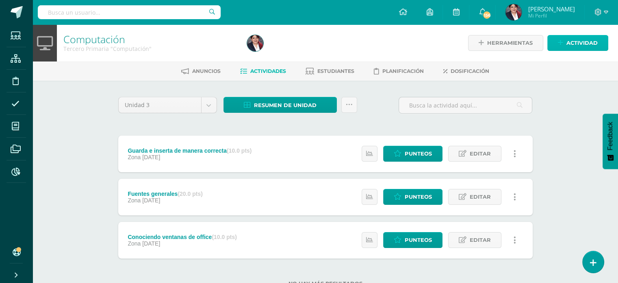
click at [586, 45] on span "Actividad" at bounding box center [582, 42] width 31 height 15
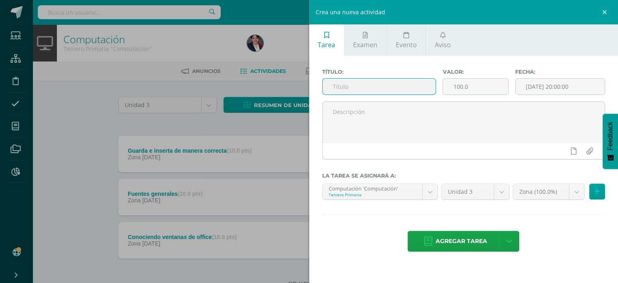
click at [404, 87] on input "text" at bounding box center [379, 86] width 113 height 16
type input "Perfil de Chrome"
click at [468, 91] on input "100.0" at bounding box center [475, 86] width 65 height 16
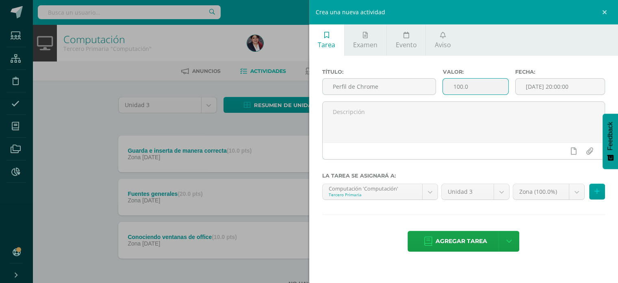
click at [468, 91] on input "100.0" at bounding box center [475, 86] width 65 height 16
type input "20"
click at [461, 233] on span "Agregar tarea" at bounding box center [462, 241] width 52 height 20
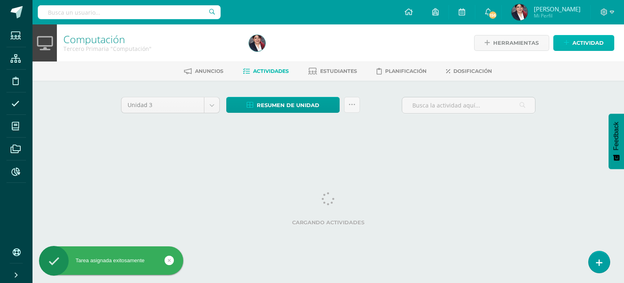
click at [568, 39] on link "Actividad" at bounding box center [584, 43] width 61 height 16
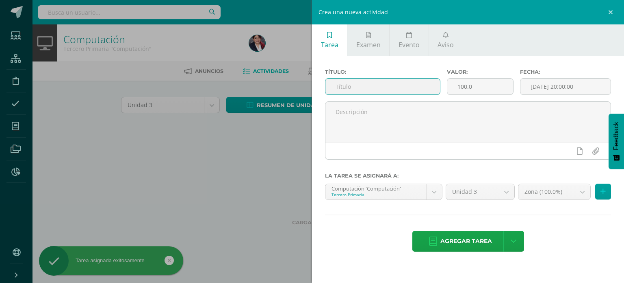
click at [429, 89] on input "text" at bounding box center [383, 86] width 115 height 16
type input "Plataformas"
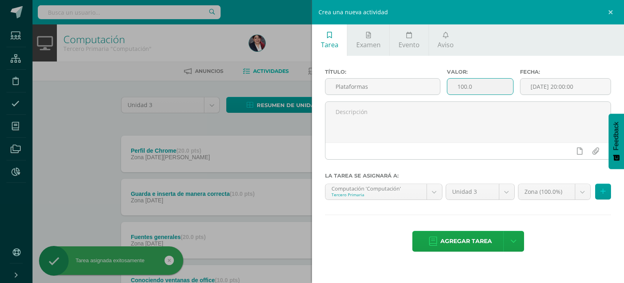
click at [474, 82] on input "100.0" at bounding box center [481, 86] width 66 height 16
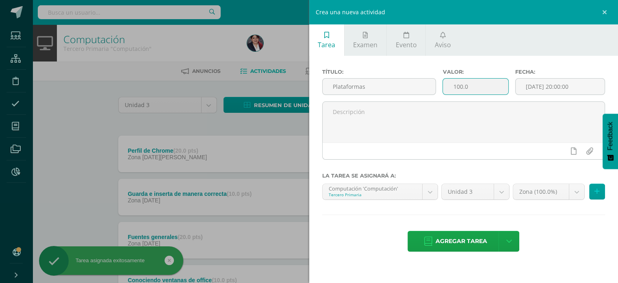
click at [474, 83] on input "100.0" at bounding box center [475, 86] width 65 height 16
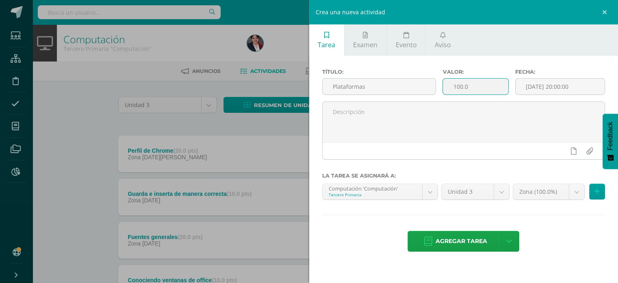
click at [474, 83] on input "100.0" at bounding box center [475, 86] width 65 height 16
type input "30"
click at [446, 247] on span "Agregar tarea" at bounding box center [462, 241] width 52 height 20
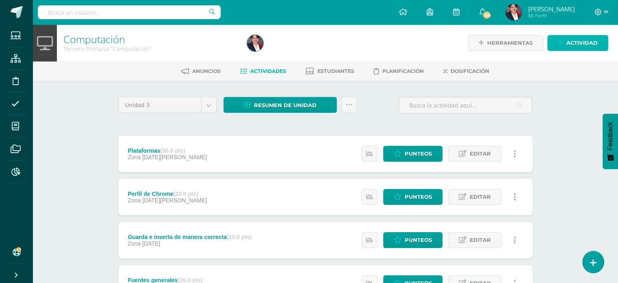
click at [577, 46] on span "Actividad" at bounding box center [582, 42] width 31 height 15
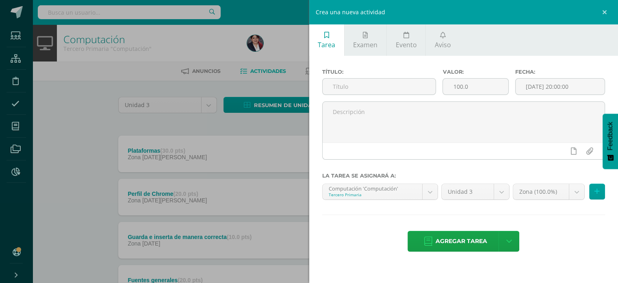
click at [275, 41] on div "Crea una nueva actividad Tarea Examen Evento Aviso Título: Valor: 100.0 Fecha: …" at bounding box center [309, 141] width 618 height 283
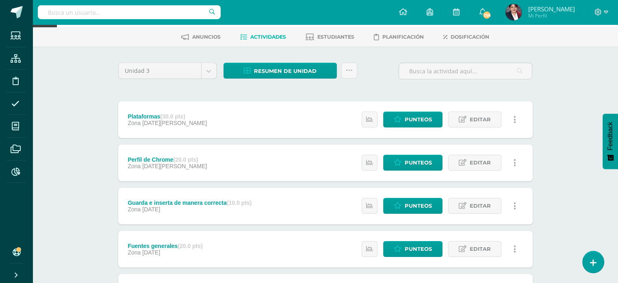
scroll to position [81, 0]
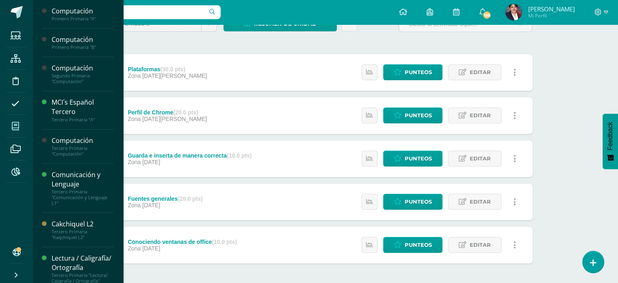
click at [13, 126] on icon at bounding box center [15, 126] width 7 height 8
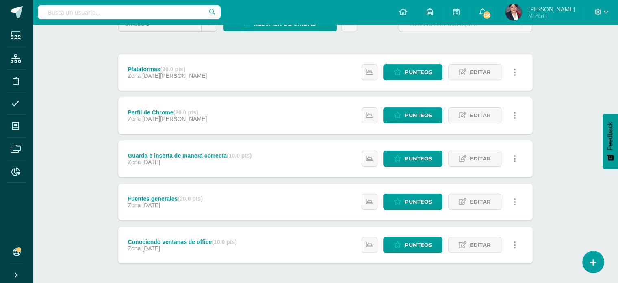
click at [131, 17] on input "text" at bounding box center [129, 12] width 183 height 14
click at [138, 17] on input "text" at bounding box center [129, 12] width 183 height 14
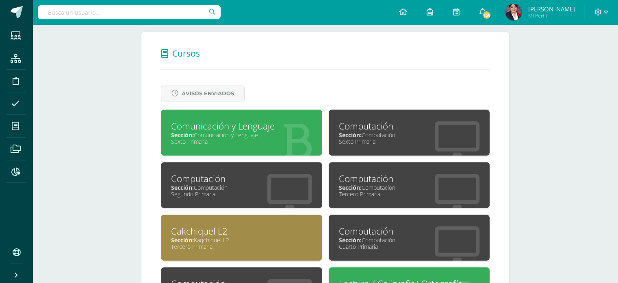
scroll to position [325, 0]
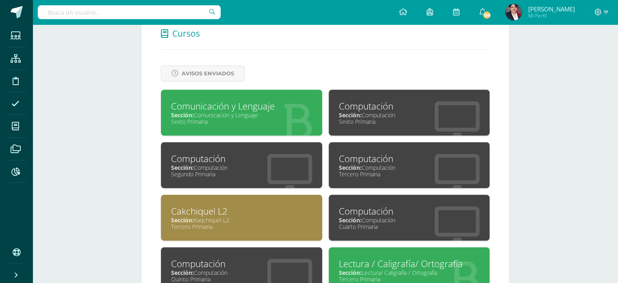
click at [205, 121] on div "Sexto Primaria" at bounding box center [241, 121] width 141 height 8
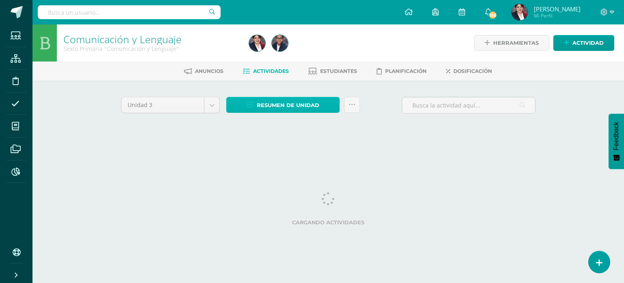
click at [244, 110] on link "Resumen de unidad" at bounding box center [282, 105] width 113 height 16
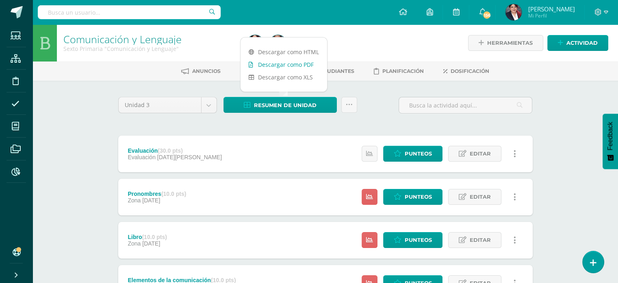
click at [269, 67] on link "Descargar como PDF" at bounding box center [284, 64] width 87 height 13
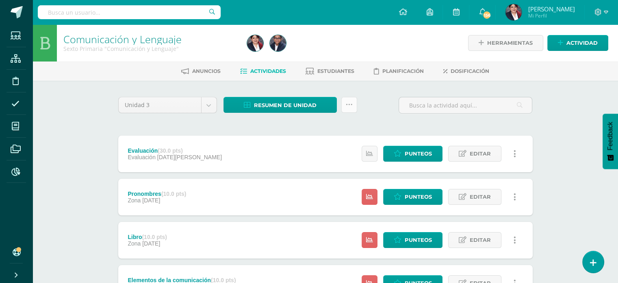
click at [350, 110] on link at bounding box center [350, 105] width 16 height 16
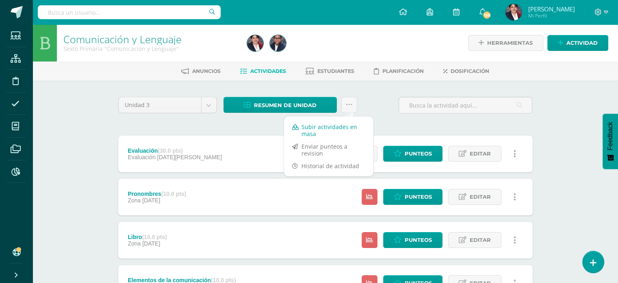
click at [333, 122] on link "Subir actividades en masa" at bounding box center [328, 130] width 89 height 20
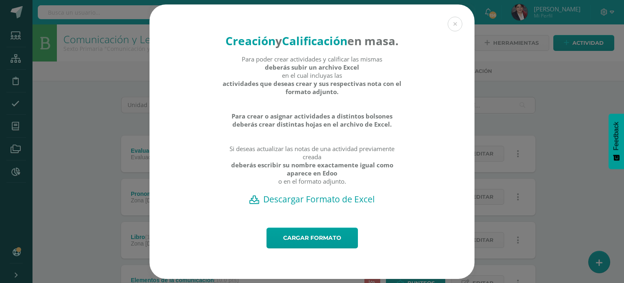
click at [307, 205] on h2 "Descargar Formato de Excel" at bounding box center [312, 198] width 297 height 11
click at [300, 246] on link "Cargar formato" at bounding box center [312, 237] width 91 height 21
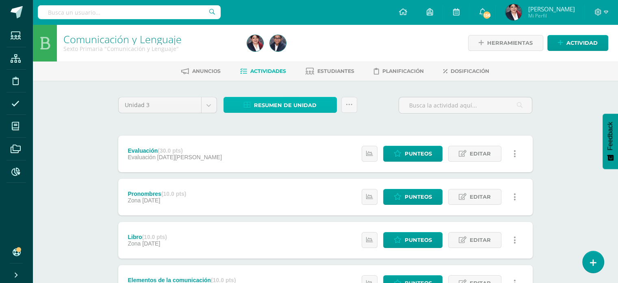
click at [288, 101] on span "Resumen de unidad" at bounding box center [285, 105] width 63 height 15
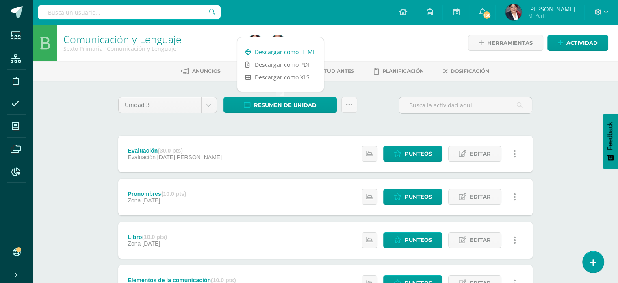
click at [297, 54] on link "Descargar como HTML" at bounding box center [280, 52] width 87 height 13
drag, startPoint x: 91, startPoint y: 101, endPoint x: 93, endPoint y: 78, distance: 22.8
click at [91, 101] on div "Comunicación y Lenguaje Sexto Primaria "Comunicación y Lenguaje" Herramientas D…" at bounding box center [326, 275] width 586 height 503
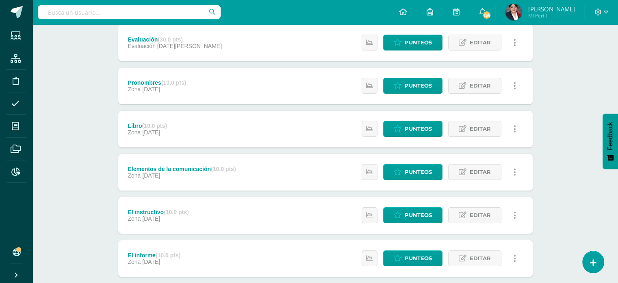
scroll to position [1, 0]
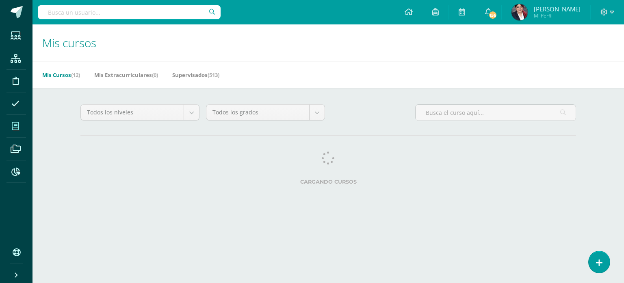
click at [148, 5] on input "text" at bounding box center [129, 12] width 183 height 14
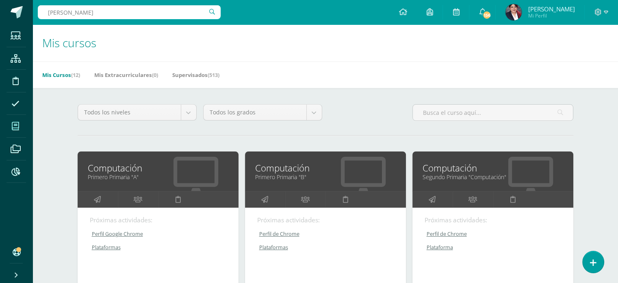
click at [209, 11] on input "[PERSON_NAME]" at bounding box center [129, 12] width 183 height 14
click at [213, 11] on input "clara elena" at bounding box center [129, 12] width 183 height 14
click at [137, 13] on input "clara elena" at bounding box center [129, 12] width 183 height 14
type input "clara"
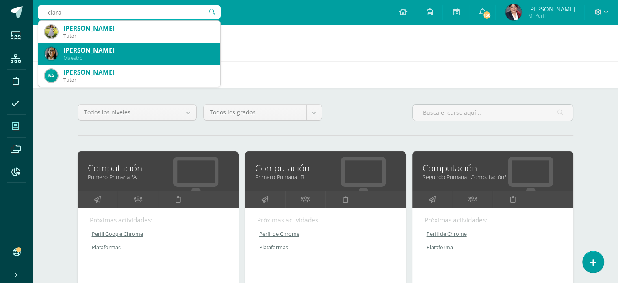
click at [122, 53] on div "Clara Elena Lucero de León" at bounding box center [138, 50] width 150 height 9
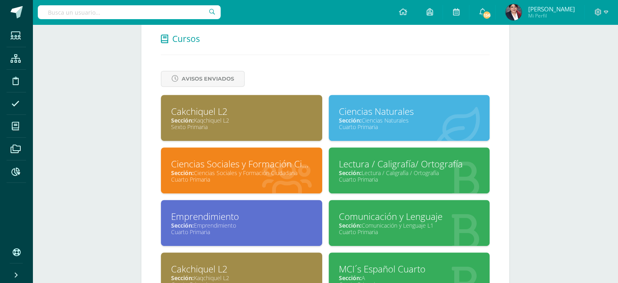
scroll to position [325, 0]
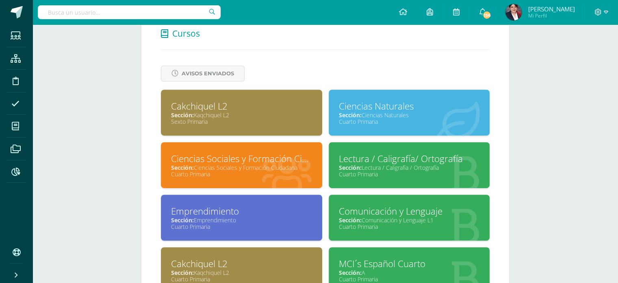
click at [382, 163] on div "Sección: Lectura / Caligrafía / Ortografía" at bounding box center [409, 167] width 141 height 8
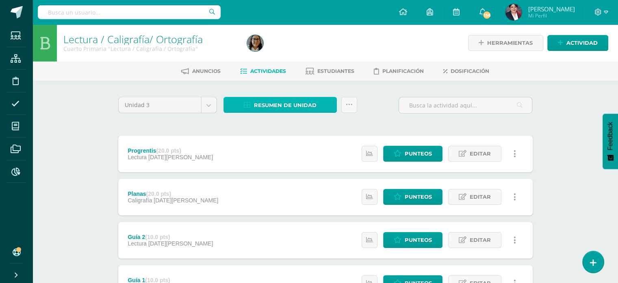
click at [276, 107] on span "Resumen de unidad" at bounding box center [285, 105] width 63 height 15
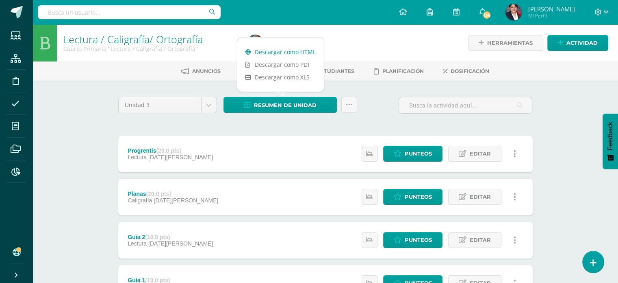
click at [280, 52] on link "Descargar como HTML" at bounding box center [280, 52] width 87 height 13
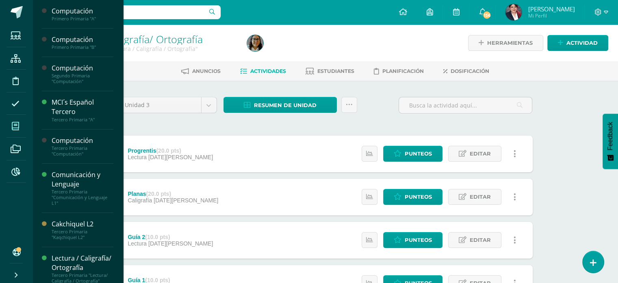
click at [16, 129] on icon at bounding box center [15, 126] width 7 height 8
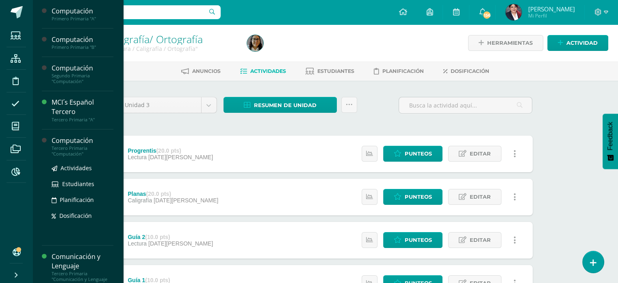
click at [59, 142] on div "Computación" at bounding box center [83, 140] width 62 height 9
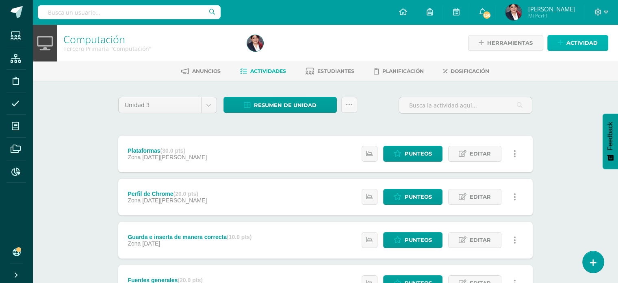
click at [589, 44] on span "Actividad" at bounding box center [582, 42] width 31 height 15
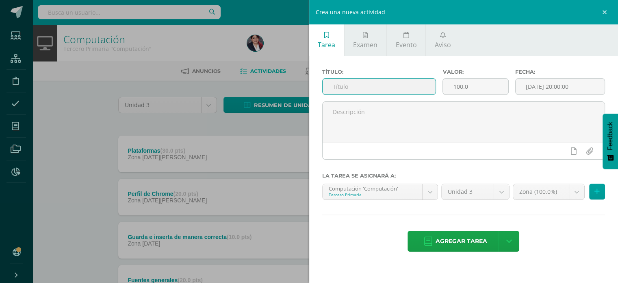
click at [333, 85] on input "text" at bounding box center [379, 86] width 113 height 16
type input "Aprendizaje individual dirigido"
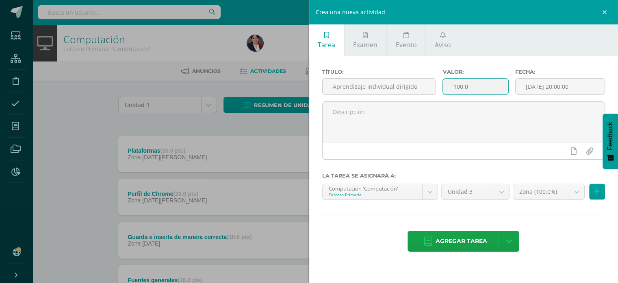
click at [457, 80] on input "100.0" at bounding box center [475, 86] width 65 height 16
type input "10"
click at [437, 235] on span "Agregar tarea" at bounding box center [462, 241] width 52 height 20
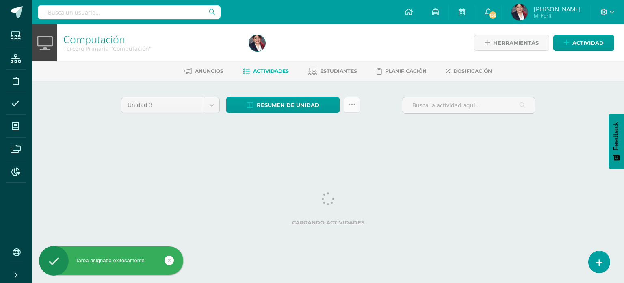
click at [350, 100] on link at bounding box center [352, 105] width 16 height 16
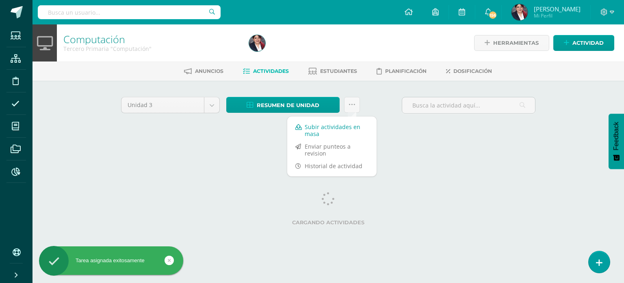
click at [339, 127] on link "Subir actividades en masa" at bounding box center [331, 130] width 89 height 20
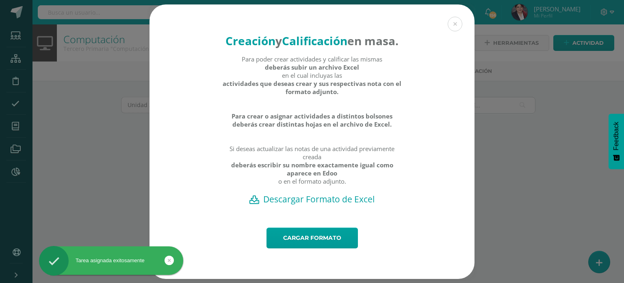
click at [308, 205] on h2 "Descargar Formato de Excel" at bounding box center [312, 198] width 297 height 11
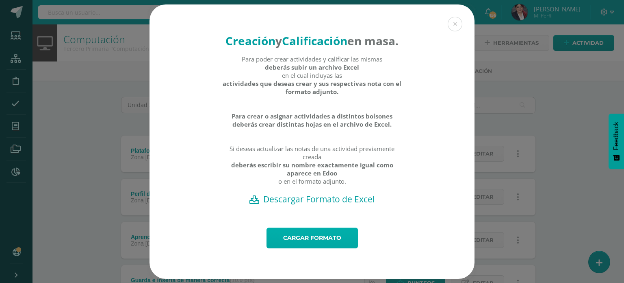
click at [314, 248] on link "Cargar formato" at bounding box center [312, 237] width 91 height 21
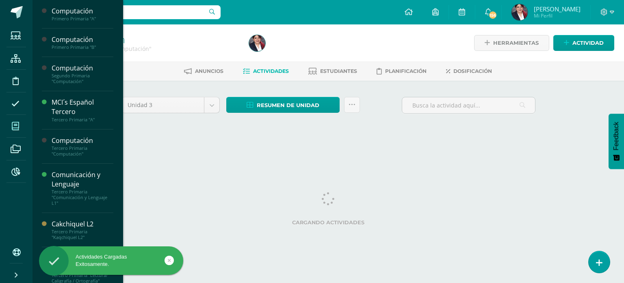
click at [26, 119] on link "Mis cursos" at bounding box center [17, 126] width 20 height 23
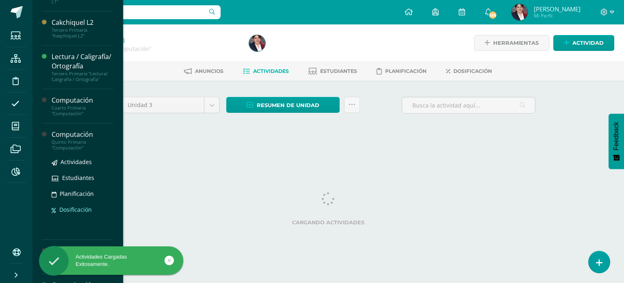
scroll to position [244, 0]
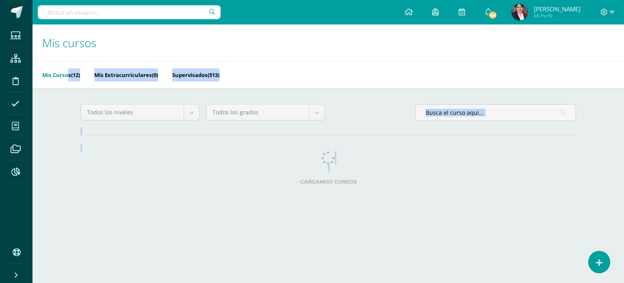
click at [79, 204] on html "Estudiantes Estructura Disciplina Asistencia Mis cursos Archivos Reportes Sopor…" at bounding box center [312, 102] width 624 height 204
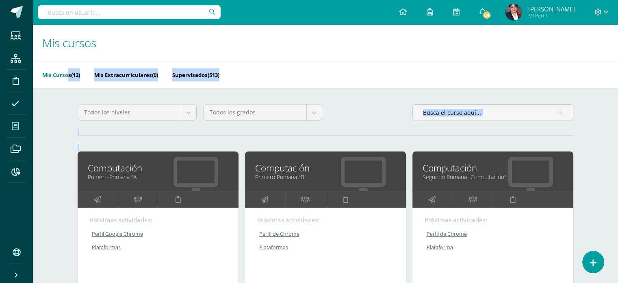
click at [156, 200] on link at bounding box center [138, 199] width 40 height 16
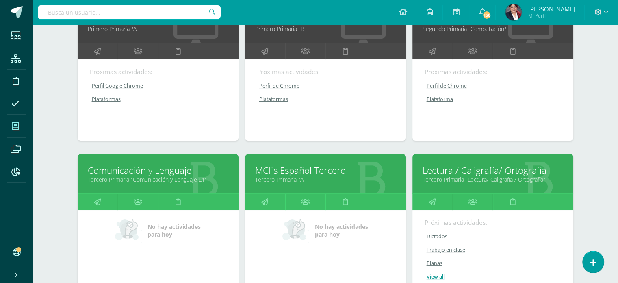
scroll to position [244, 0]
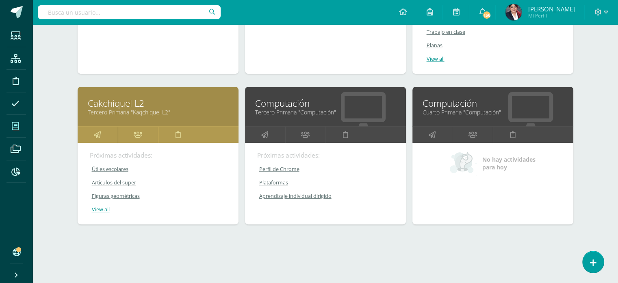
scroll to position [366, 0]
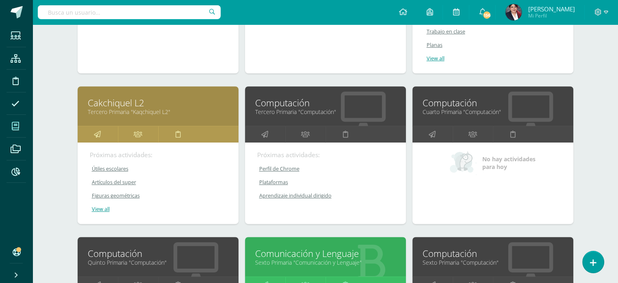
click at [459, 108] on link "Cuarto Primaria "Computación"" at bounding box center [493, 112] width 141 height 8
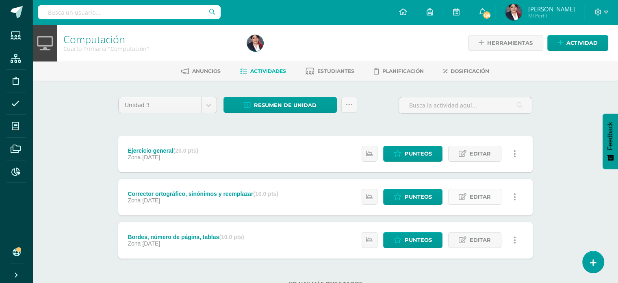
click at [474, 194] on span "Editar" at bounding box center [480, 196] width 21 height 15
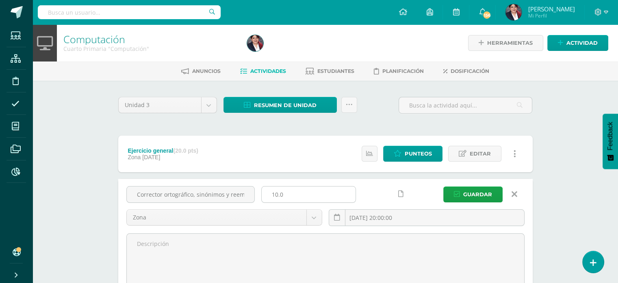
click at [275, 193] on input "10.0" at bounding box center [309, 194] width 94 height 16
type input "20.0"
click at [472, 192] on span "Guardar" at bounding box center [477, 194] width 29 height 15
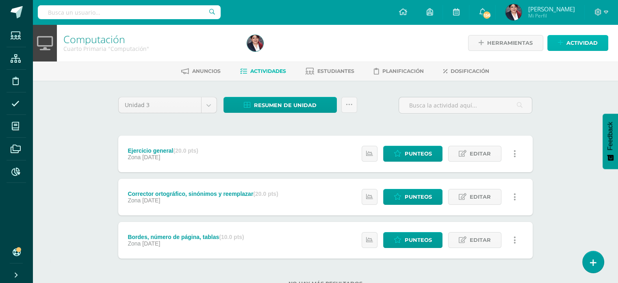
click at [570, 41] on span "Actividad" at bounding box center [582, 42] width 31 height 15
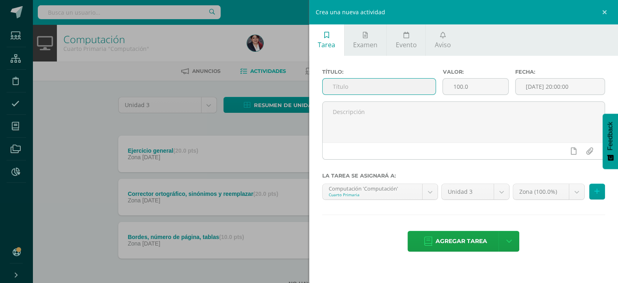
click at [344, 88] on input "text" at bounding box center [379, 86] width 113 height 16
type input "La carta"
click at [459, 84] on input "100.0" at bounding box center [475, 86] width 65 height 16
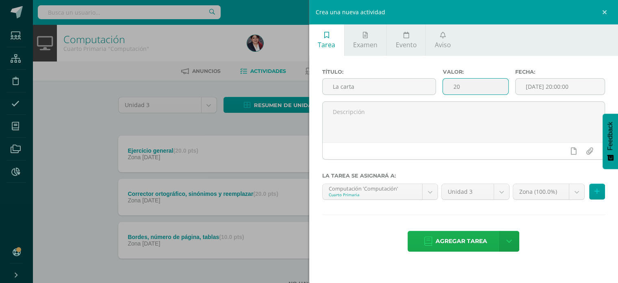
type input "20"
drag, startPoint x: 458, startPoint y: 237, endPoint x: 460, endPoint y: 231, distance: 6.9
click at [458, 237] on span "Agregar tarea" at bounding box center [462, 241] width 52 height 20
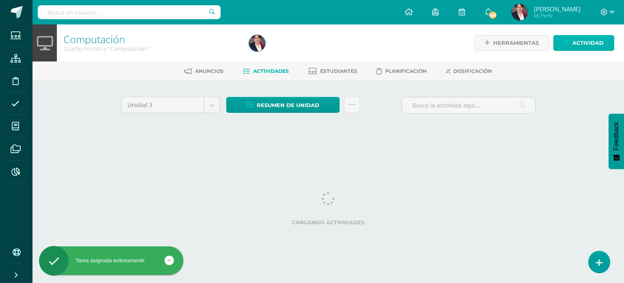
click at [584, 40] on span "Actividad" at bounding box center [588, 42] width 31 height 15
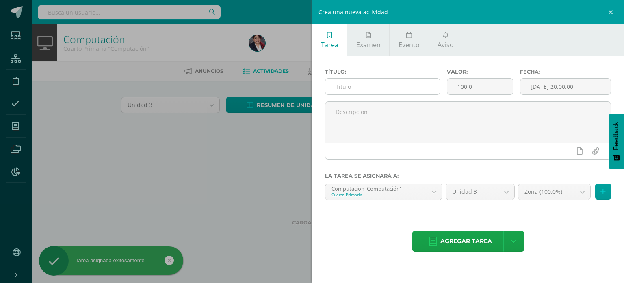
click at [415, 87] on input "text" at bounding box center [383, 86] width 115 height 16
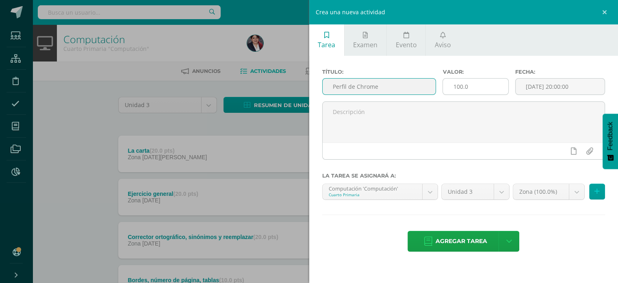
type input "Perfil de Chrome"
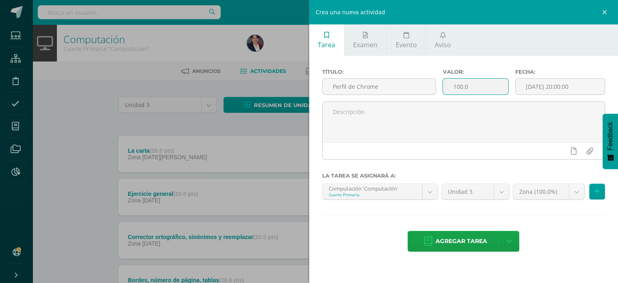
click at [451, 81] on input "100.0" at bounding box center [475, 86] width 65 height 16
type input "15"
click at [480, 239] on span "Agregar tarea" at bounding box center [462, 241] width 52 height 20
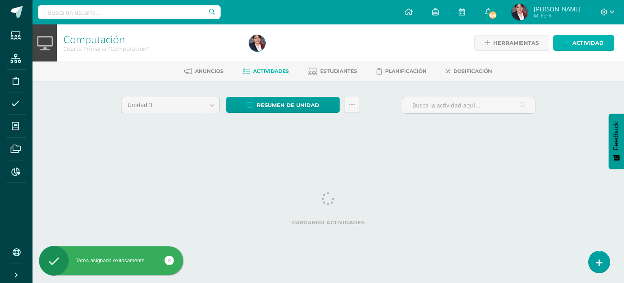
click at [580, 35] on link "Actividad" at bounding box center [584, 43] width 61 height 16
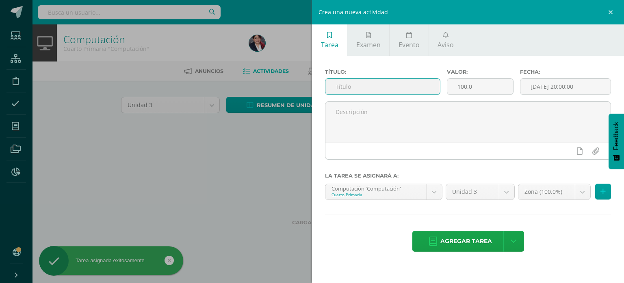
click at [401, 83] on input "text" at bounding box center [383, 86] width 115 height 16
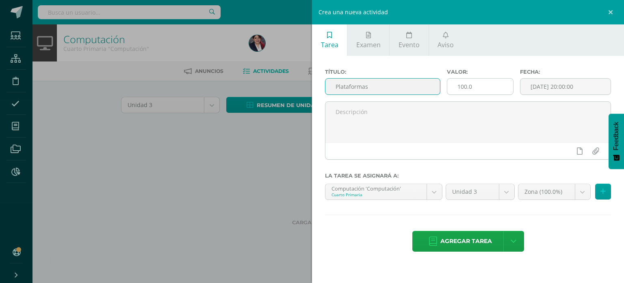
type input "Plataformas"
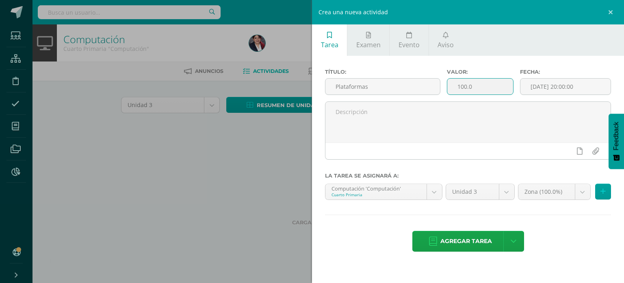
click at [477, 88] on input "100.0" at bounding box center [481, 86] width 66 height 16
type input "15"
drag, startPoint x: 468, startPoint y: 238, endPoint x: 416, endPoint y: 173, distance: 83.3
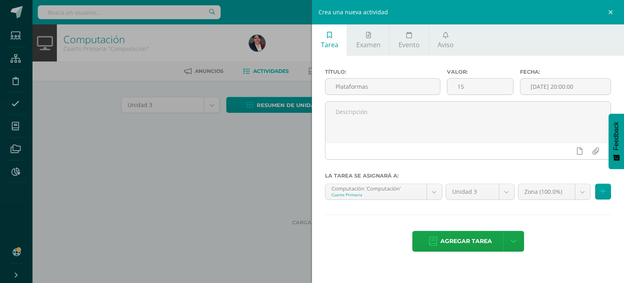
click at [468, 238] on span "Agregar tarea" at bounding box center [467, 241] width 52 height 20
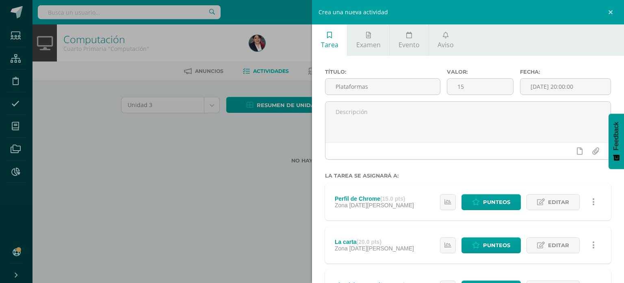
click at [224, 122] on div "Crea una nueva actividad Tarea Examen Evento Aviso Título: Plataformas Valor: 1…" at bounding box center [312, 141] width 624 height 283
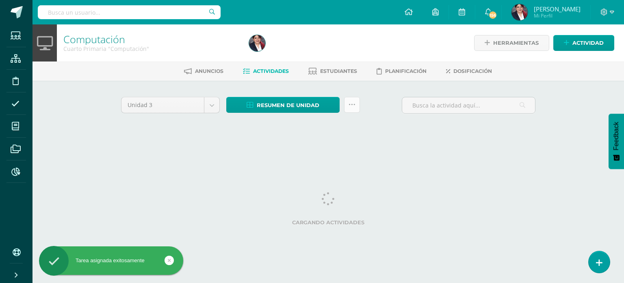
click at [350, 105] on icon at bounding box center [352, 104] width 7 height 7
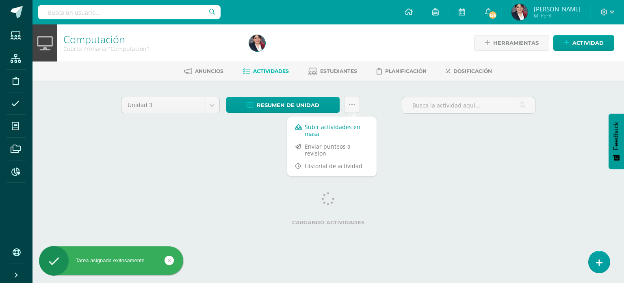
click at [326, 126] on link "Subir actividades en masa" at bounding box center [331, 130] width 89 height 20
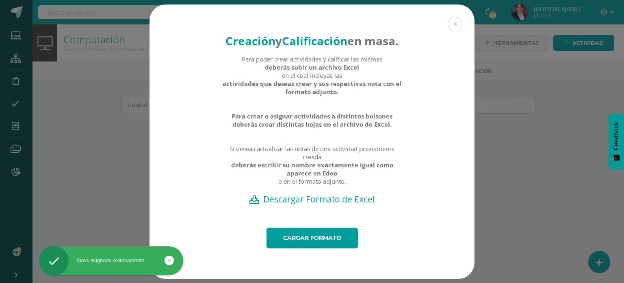
click at [296, 205] on h2 "Descargar Formato de Excel" at bounding box center [312, 198] width 297 height 11
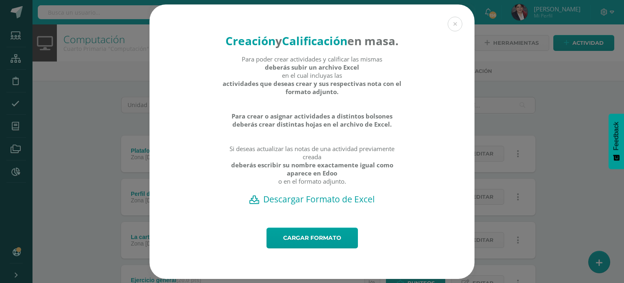
click at [560, 100] on div "Creación y Calificación en masa. Para poder crear actividades y calificar las m…" at bounding box center [312, 141] width 618 height 274
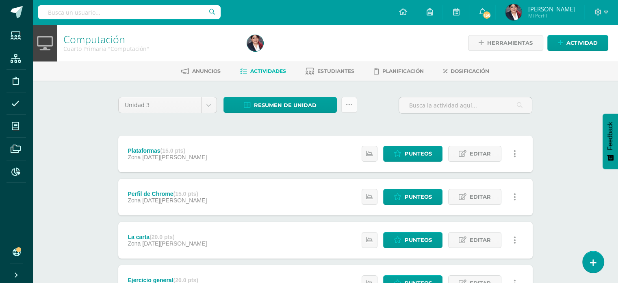
click at [350, 107] on icon at bounding box center [349, 104] width 7 height 7
click at [306, 102] on span "Resumen de unidad" at bounding box center [285, 105] width 63 height 15
click at [305, 110] on span "Resumen de unidad" at bounding box center [285, 105] width 63 height 15
click at [358, 108] on div "Resumen de unidad" at bounding box center [290, 108] width 140 height 23
click at [352, 107] on link at bounding box center [350, 105] width 16 height 16
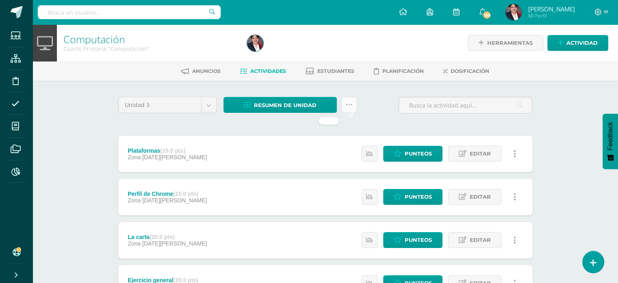
click at [352, 107] on icon at bounding box center [349, 104] width 7 height 7
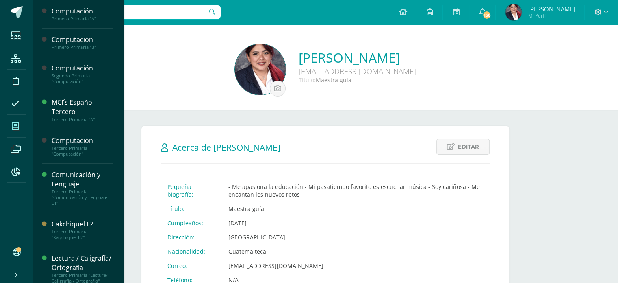
click at [11, 129] on span at bounding box center [16, 126] width 18 height 18
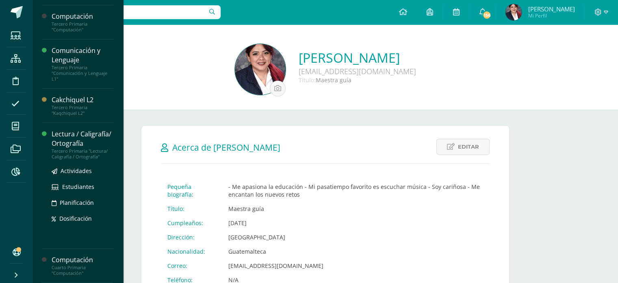
scroll to position [163, 0]
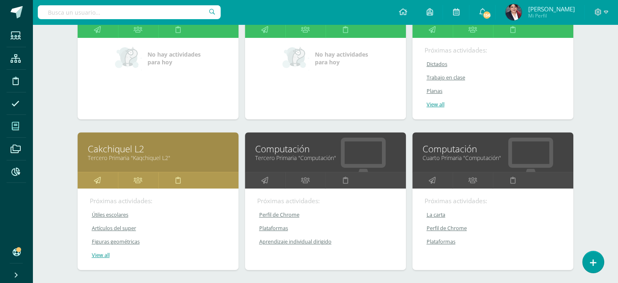
scroll to position [370, 0]
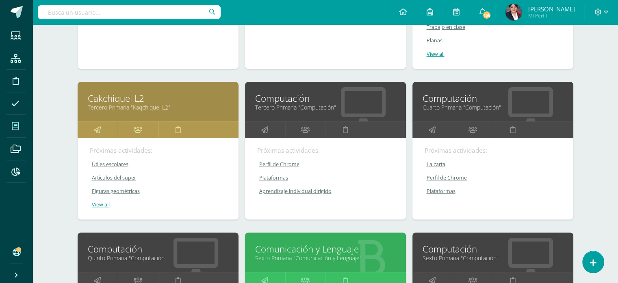
click at [465, 99] on link "Computación" at bounding box center [493, 98] width 141 height 13
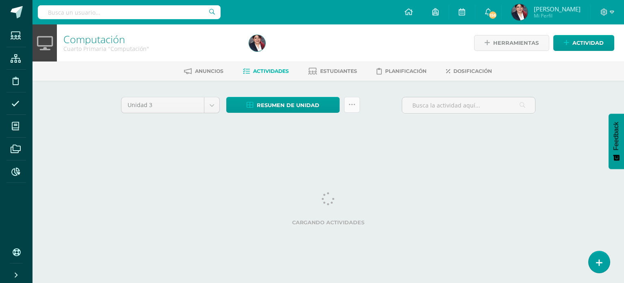
click at [356, 101] on link at bounding box center [352, 105] width 16 height 16
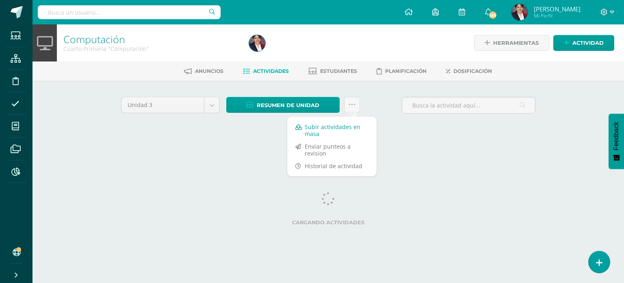
click at [335, 123] on link "Subir actividades en masa" at bounding box center [331, 130] width 89 height 20
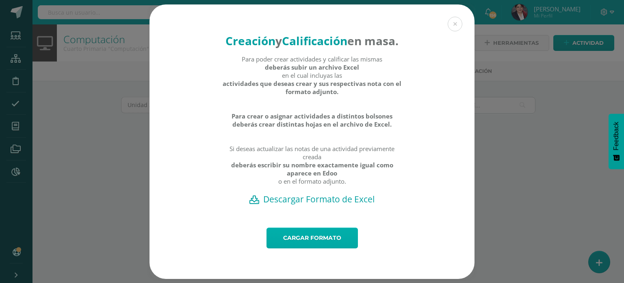
click at [286, 243] on link "Cargar formato" at bounding box center [312, 237] width 91 height 21
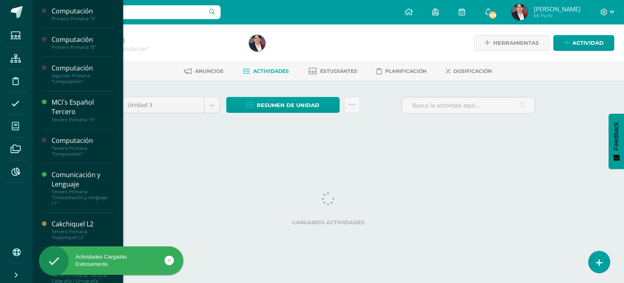
click at [15, 125] on icon at bounding box center [15, 126] width 7 height 8
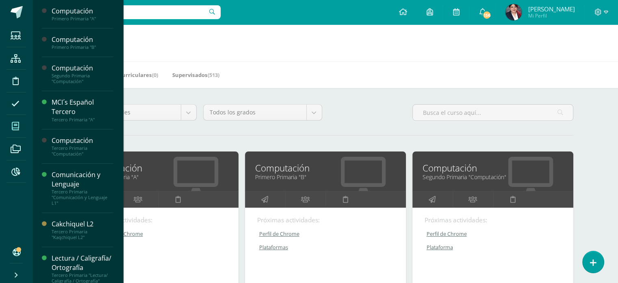
click at [311, 55] on h1 "Mis cursos" at bounding box center [325, 42] width 566 height 37
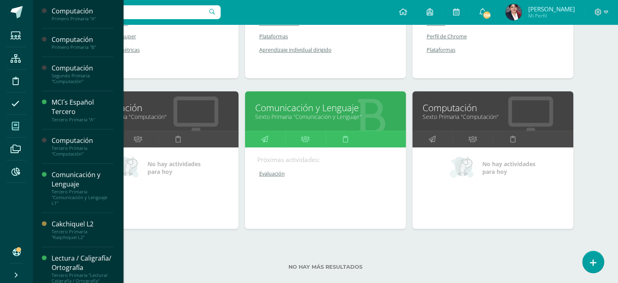
scroll to position [524, 0]
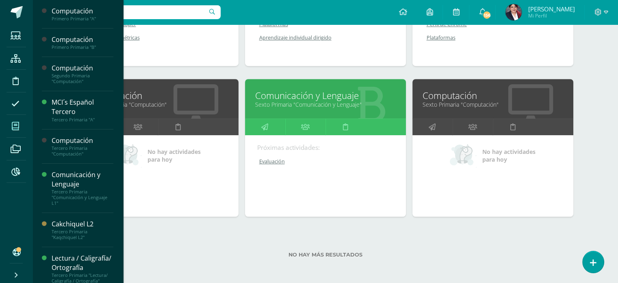
click at [161, 103] on link "Quinto Primaria "Computación"" at bounding box center [158, 104] width 141 height 8
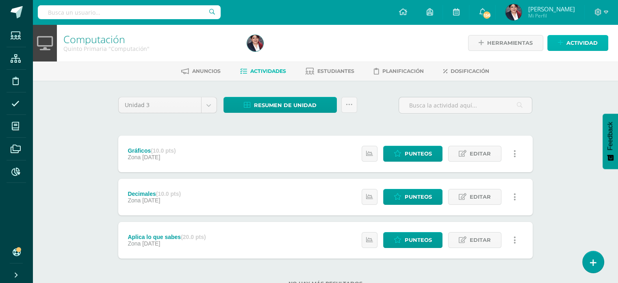
click at [564, 44] on link "Actividad" at bounding box center [578, 43] width 61 height 16
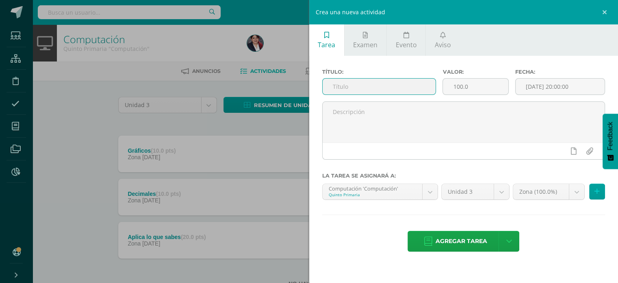
click at [366, 90] on input "text" at bounding box center [379, 86] width 113 height 16
type input "Perfil de Chrome"
click at [466, 83] on input "100.0" at bounding box center [475, 86] width 65 height 16
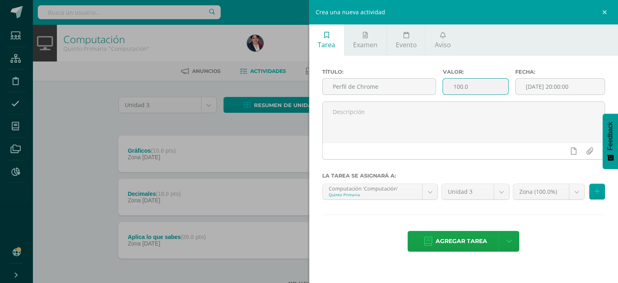
click at [466, 83] on input "100.0" at bounding box center [475, 86] width 65 height 16
type input "20"
click at [529, 189] on body "Estudiantes Estructura Disciplina Asistencia Mis cursos Archivos Reportes Sopor…" at bounding box center [309, 156] width 618 height 312
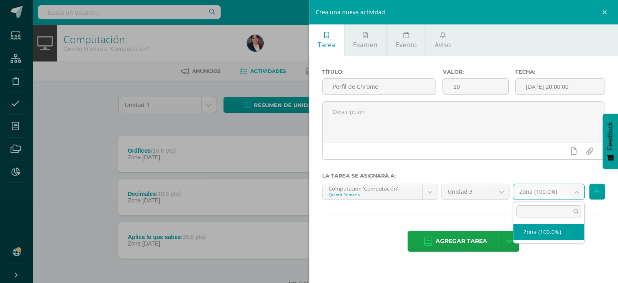
click at [529, 161] on body "Estudiantes Estructura Disciplina Asistencia Mis cursos Archivos Reportes Sopor…" at bounding box center [309, 156] width 618 height 312
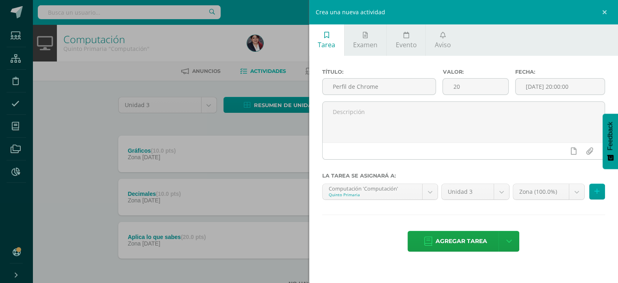
click at [472, 237] on span "Agregar tarea" at bounding box center [462, 241] width 52 height 20
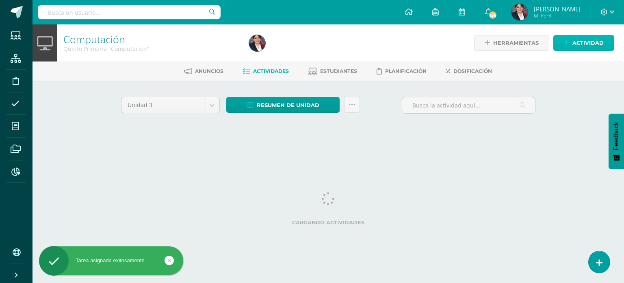
click at [607, 41] on link "Actividad" at bounding box center [584, 43] width 61 height 16
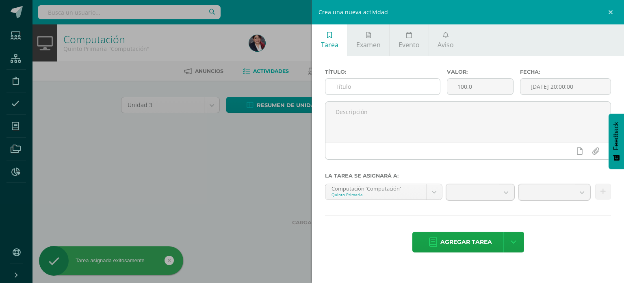
click at [396, 79] on input "text" at bounding box center [383, 86] width 115 height 16
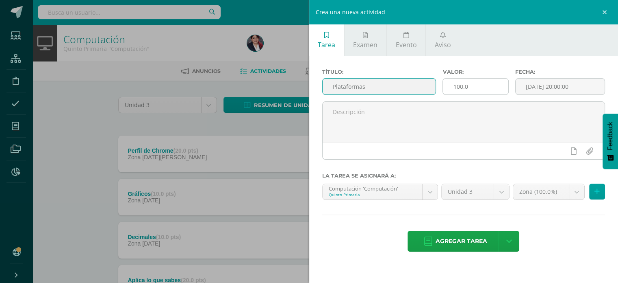
type input "Plataformas"
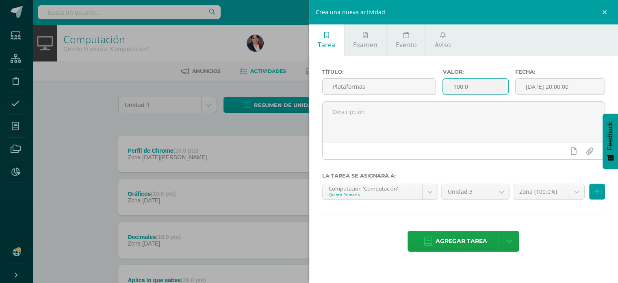
click at [478, 86] on input "100.0" at bounding box center [475, 86] width 65 height 16
type input "20"
click at [450, 239] on span "Agregar tarea" at bounding box center [462, 241] width 52 height 20
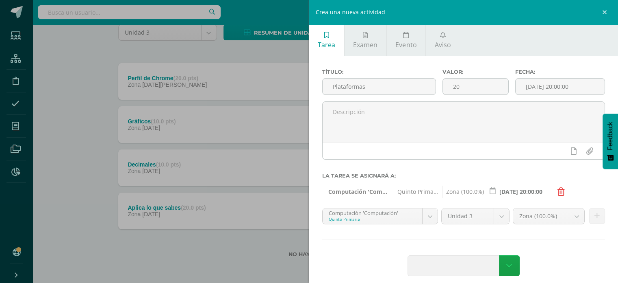
scroll to position [73, 0]
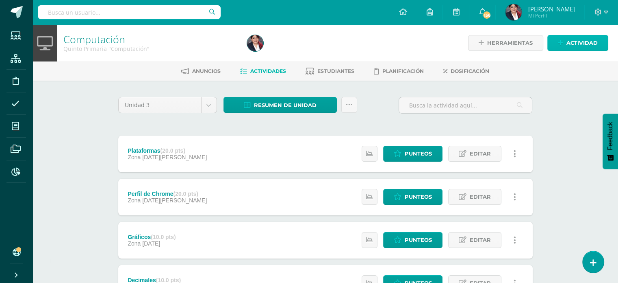
click at [559, 44] on icon at bounding box center [560, 42] width 5 height 7
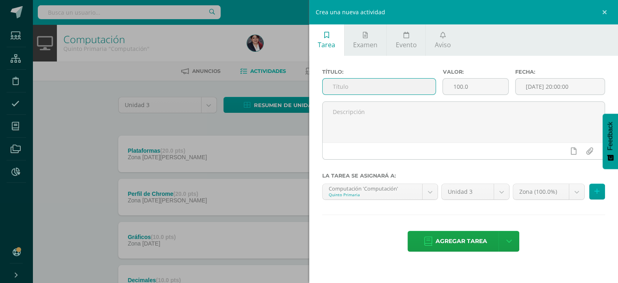
click at [394, 86] on input "text" at bounding box center [379, 86] width 113 height 16
type input "Canva-Infografías"
click at [488, 91] on input "100.0" at bounding box center [475, 86] width 65 height 16
click at [487, 91] on input "100.0" at bounding box center [475, 86] width 65 height 16
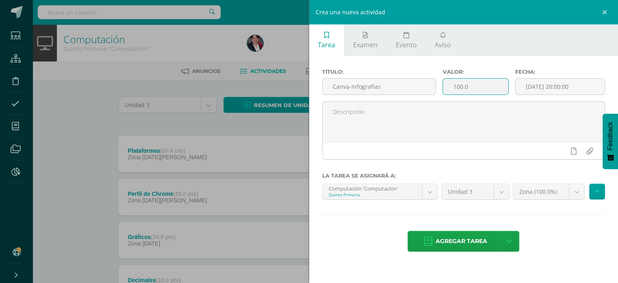
click at [487, 91] on input "100.0" at bounding box center [475, 86] width 65 height 16
type input "20"
click at [466, 237] on span "Agregar tarea" at bounding box center [462, 241] width 52 height 20
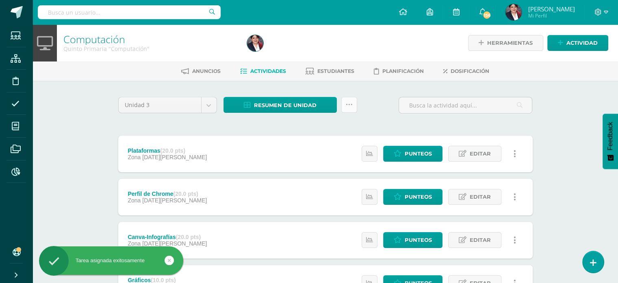
click at [344, 102] on link at bounding box center [350, 105] width 16 height 16
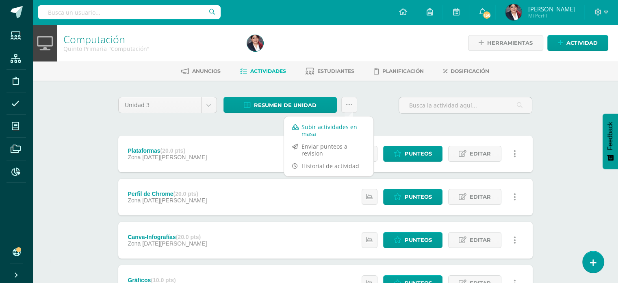
click at [312, 124] on link "Subir actividades en masa" at bounding box center [328, 130] width 89 height 20
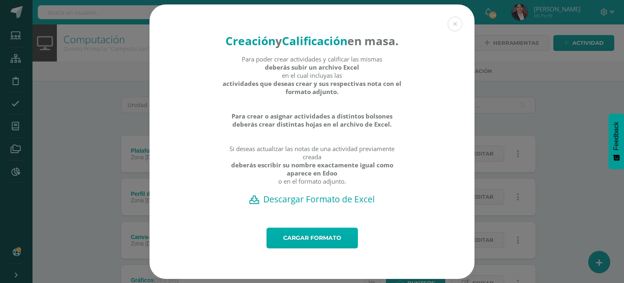
click at [300, 247] on link "Cargar formato" at bounding box center [312, 237] width 91 height 21
click at [302, 205] on h2 "Descargar Formato de Excel" at bounding box center [312, 198] width 297 height 11
click at [311, 248] on link "Cargar formato" at bounding box center [312, 237] width 91 height 21
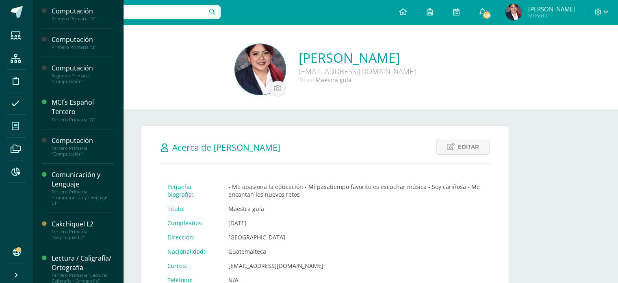
click at [16, 125] on icon at bounding box center [15, 126] width 7 height 8
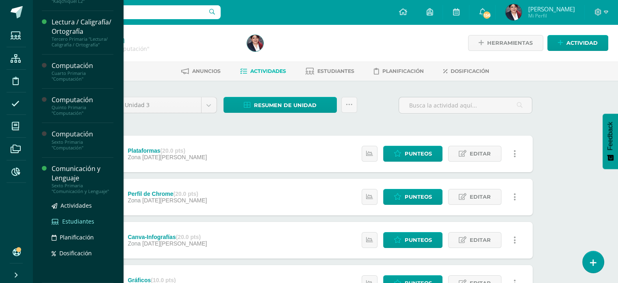
scroll to position [240, 0]
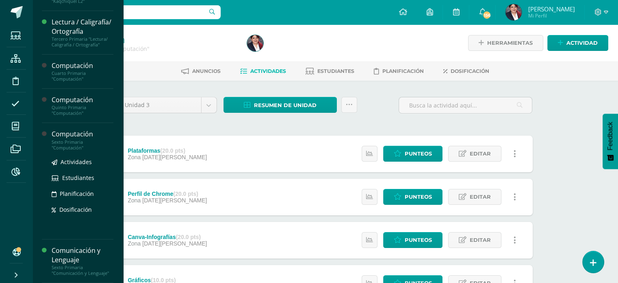
click at [65, 135] on div "Computación" at bounding box center [83, 133] width 62 height 9
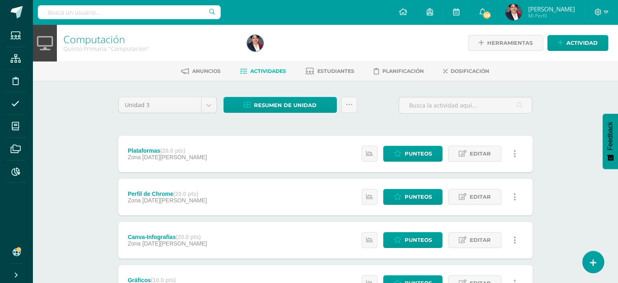
scroll to position [162, 0]
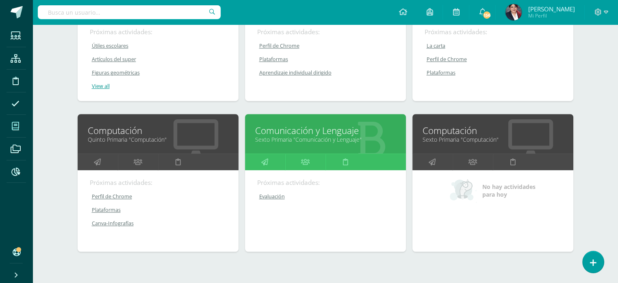
scroll to position [524, 0]
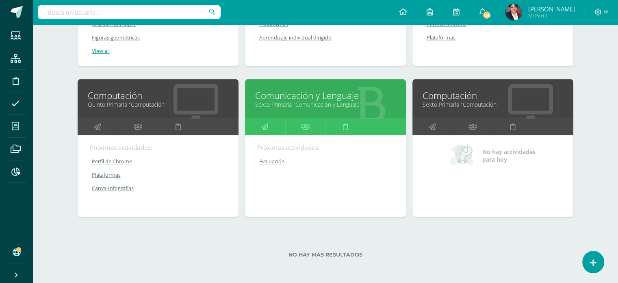
click at [449, 92] on link "Computación" at bounding box center [493, 95] width 141 height 13
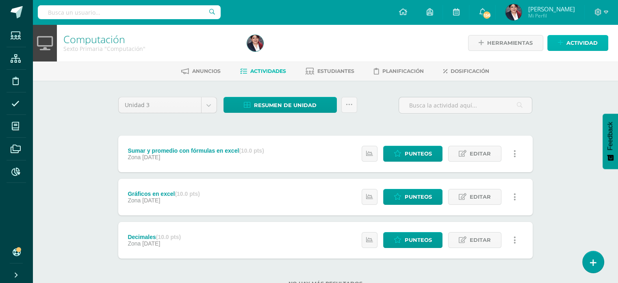
click at [565, 44] on link "Actividad" at bounding box center [578, 43] width 61 height 16
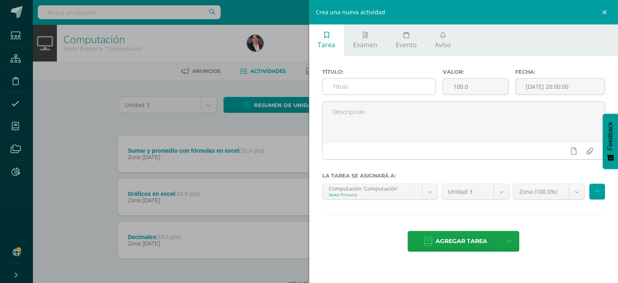
click at [410, 84] on input "text" at bounding box center [379, 86] width 113 height 16
type input "Perfil de Chrome"
click at [459, 86] on input "100.0" at bounding box center [475, 86] width 65 height 16
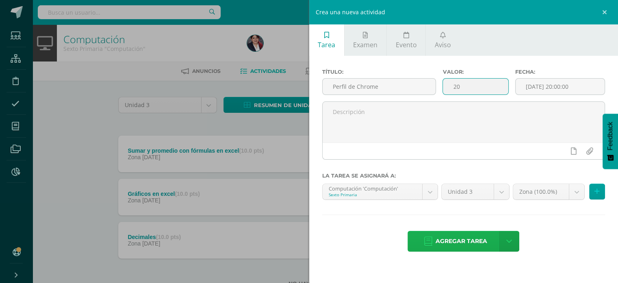
type input "20"
click at [469, 243] on span "Agregar tarea" at bounding box center [462, 241] width 52 height 20
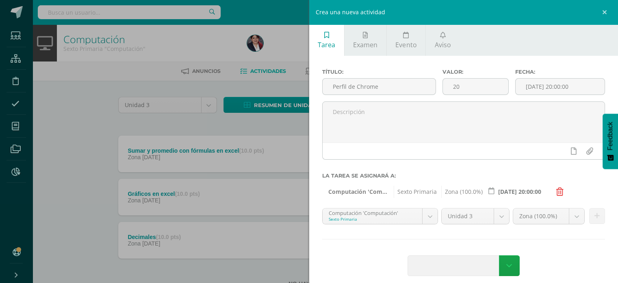
click at [82, 124] on div "Crea una nueva actividad Tarea Examen Evento Aviso Título: Perfil de Chrome Val…" at bounding box center [309, 141] width 618 height 283
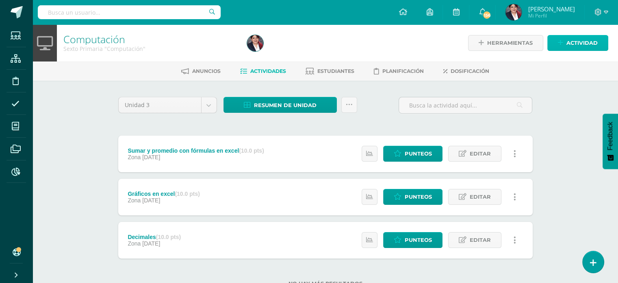
click at [594, 44] on span "Actividad" at bounding box center [582, 42] width 31 height 15
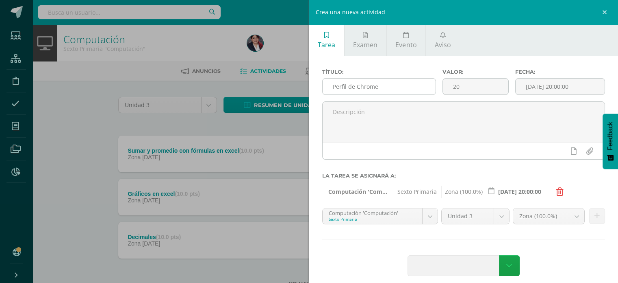
click at [397, 85] on input "Perfil de Chrome" at bounding box center [379, 86] width 113 height 16
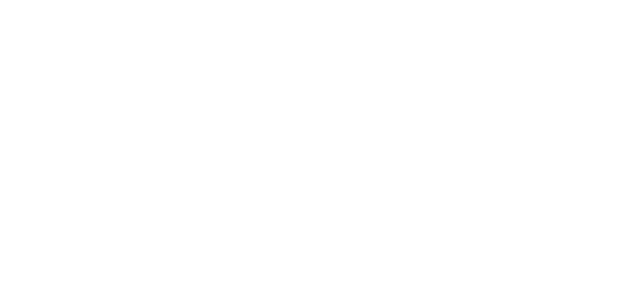
click at [0, 0] on html at bounding box center [0, 0] width 0 height 0
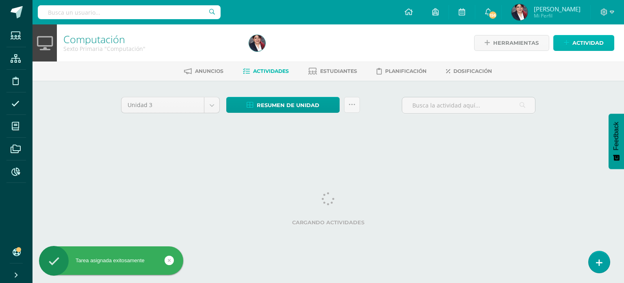
click at [570, 46] on link "Actividad" at bounding box center [584, 43] width 61 height 16
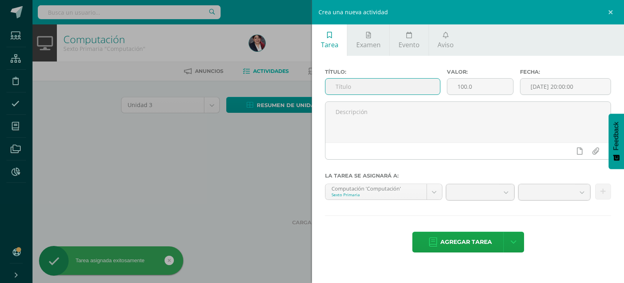
click at [406, 87] on input "text" at bounding box center [383, 86] width 115 height 16
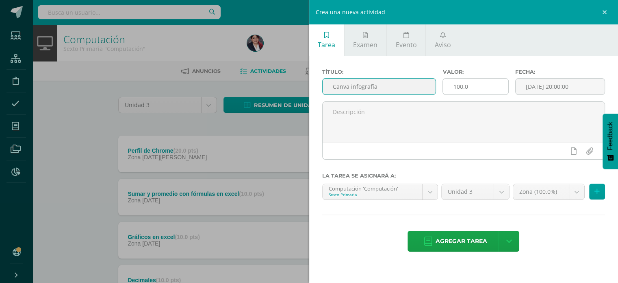
type input "Canva infografía"
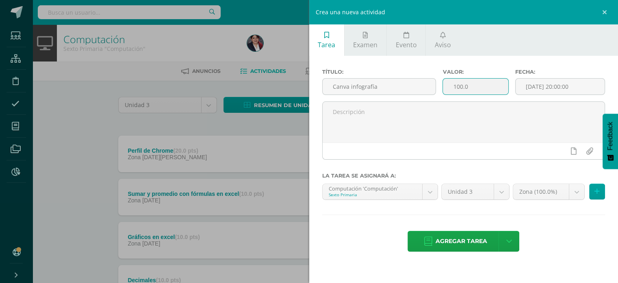
click at [461, 88] on input "100.0" at bounding box center [475, 86] width 65 height 16
type input "20"
click at [470, 244] on span "Agregar tarea" at bounding box center [462, 241] width 52 height 20
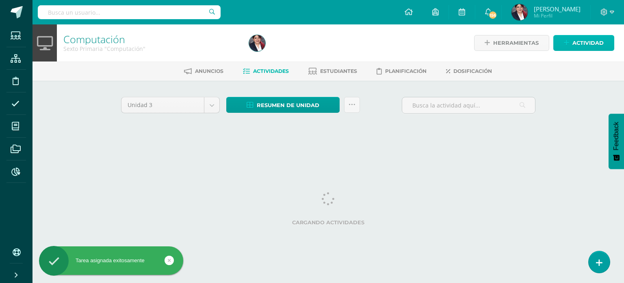
click at [590, 43] on span "Actividad" at bounding box center [588, 42] width 31 height 15
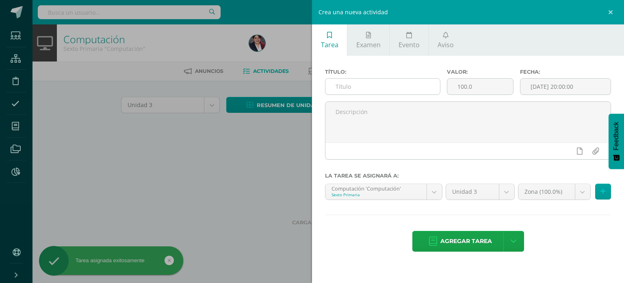
click at [415, 87] on input "text" at bounding box center [383, 86] width 115 height 16
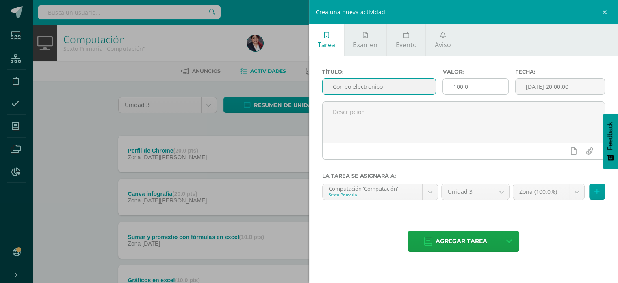
type input "Correo electronico"
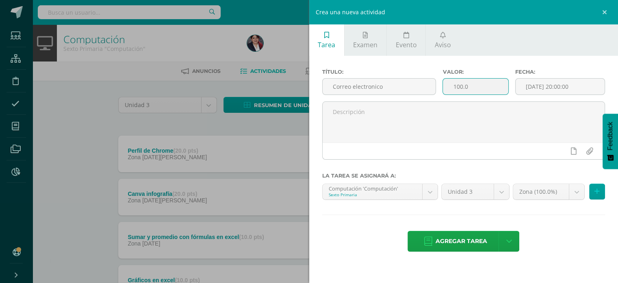
click at [481, 90] on input "100.0" at bounding box center [475, 86] width 65 height 16
type input "20"
click at [368, 89] on input "Correo electronico" at bounding box center [379, 86] width 113 height 16
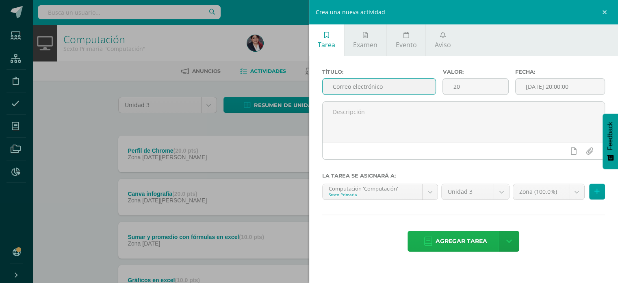
type input "Correo electrónico"
drag, startPoint x: 483, startPoint y: 237, endPoint x: 476, endPoint y: 237, distance: 7.3
click at [483, 237] on span "Agregar tarea" at bounding box center [462, 241] width 52 height 20
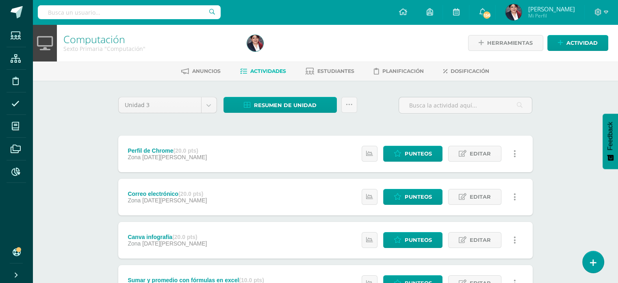
click at [568, 51] on div "Herramientas Detalle de asistencias Actividad" at bounding box center [519, 42] width 177 height 37
click at [569, 44] on span "Actividad" at bounding box center [582, 42] width 31 height 15
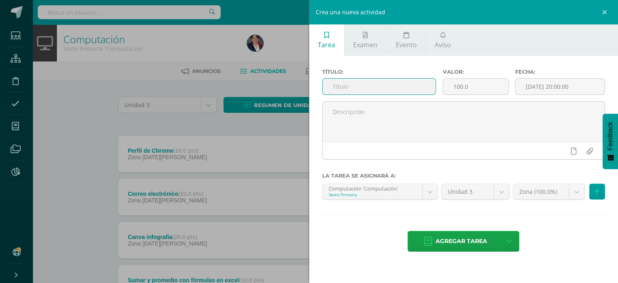
click at [332, 83] on input "text" at bounding box center [379, 86] width 113 height 16
type input "Transcripción"
click at [457, 85] on input "100.0" at bounding box center [475, 86] width 65 height 16
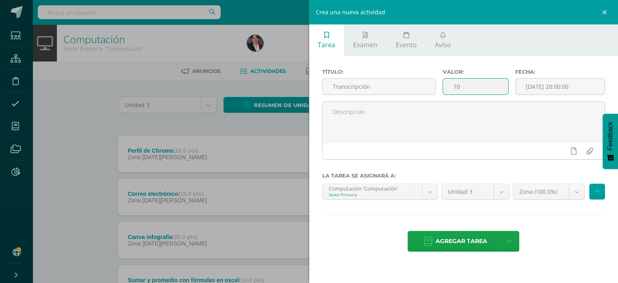
type input "10"
click at [479, 254] on div "Título: Transcripción Valor: 10 Fecha: 2025-08-13 20:00:00 La tarea se asignará…" at bounding box center [463, 161] width 309 height 210
click at [480, 242] on span "Agregar tarea" at bounding box center [462, 241] width 52 height 20
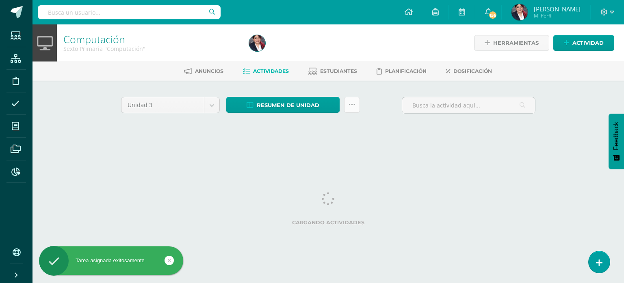
click at [358, 102] on link at bounding box center [352, 105] width 16 height 16
click at [346, 124] on div "Unidad 3 Unidad 1 Unidad 2 Unidad 3 Unidad 4 Resumen de unidad Descargar como H…" at bounding box center [328, 116] width 421 height 39
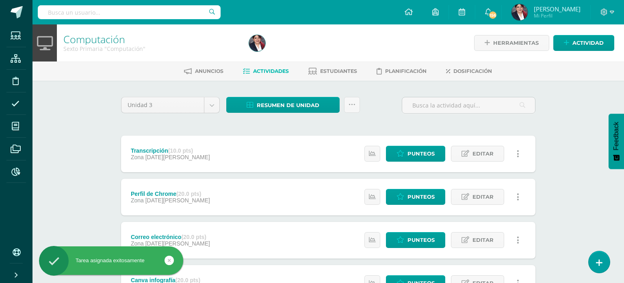
click at [351, 113] on div "Resumen de unidad Descargar como HTML Descargar como PDF Descargar como XLS" at bounding box center [293, 108] width 140 height 23
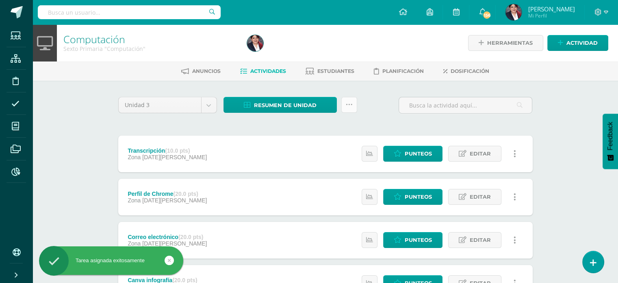
click at [351, 102] on icon at bounding box center [349, 104] width 7 height 7
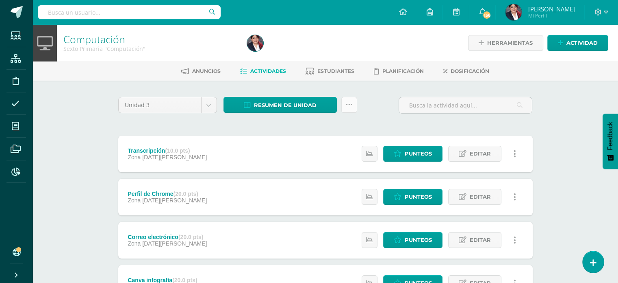
click at [345, 111] on link at bounding box center [350, 105] width 16 height 16
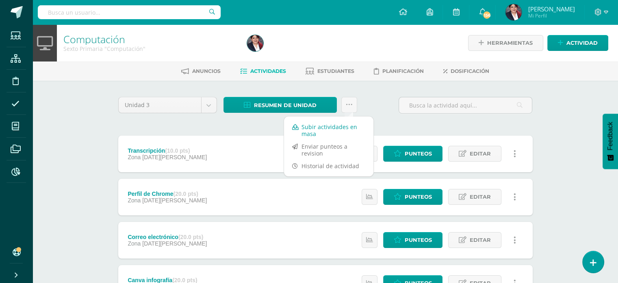
click at [319, 128] on link "Subir actividades en masa" at bounding box center [328, 130] width 89 height 20
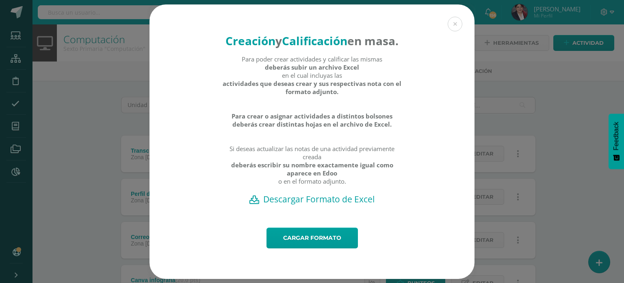
click at [287, 205] on h2 "Descargar Formato de Excel" at bounding box center [312, 198] width 297 height 11
click at [304, 244] on link "Cargar formato" at bounding box center [312, 237] width 91 height 21
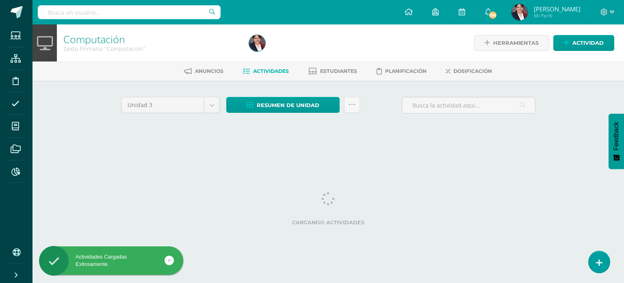
click at [295, 147] on div "Unidad 3 Unidad 1 Unidad 2 Unidad 3 Unidad 4 Resumen de unidad Descargar como H…" at bounding box center [328, 116] width 447 height 71
